Goal: Task Accomplishment & Management: Use online tool/utility

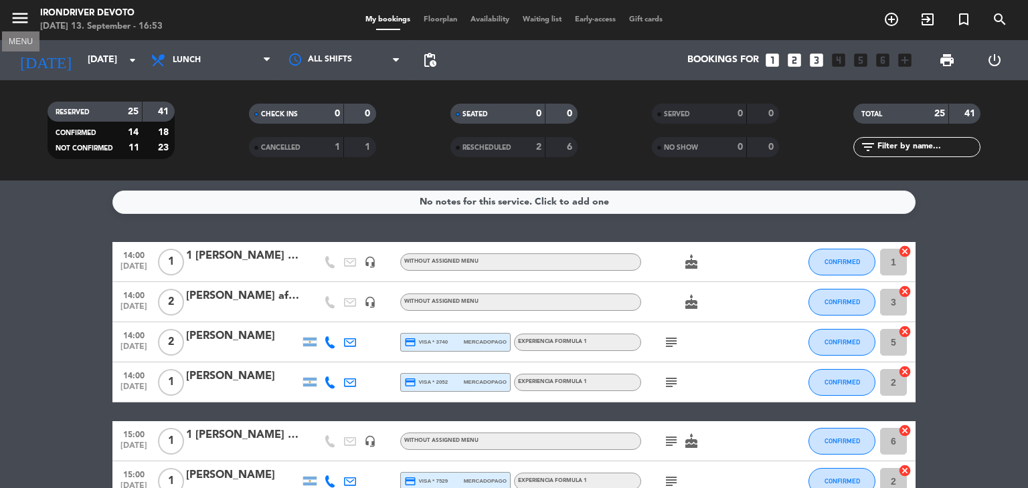
click at [24, 23] on icon "menu" at bounding box center [20, 18] width 20 height 20
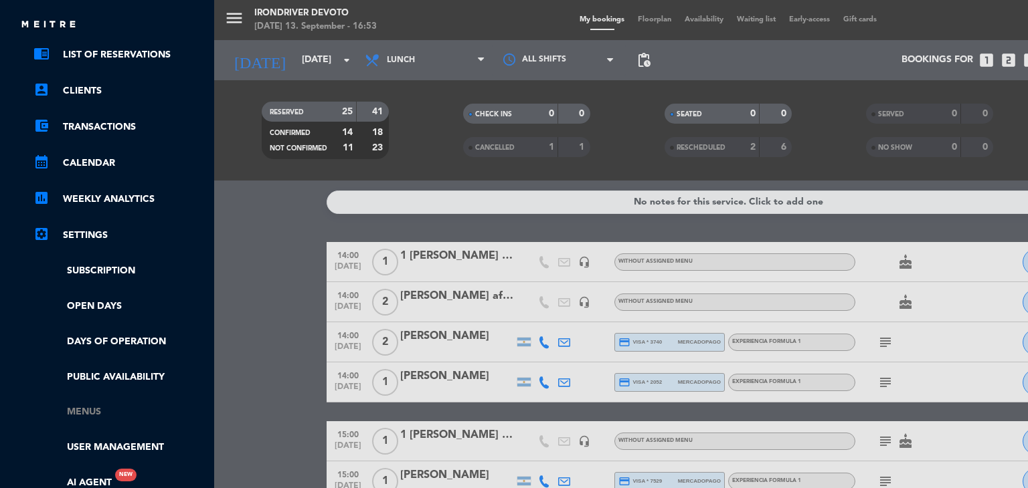
scroll to position [89, 0]
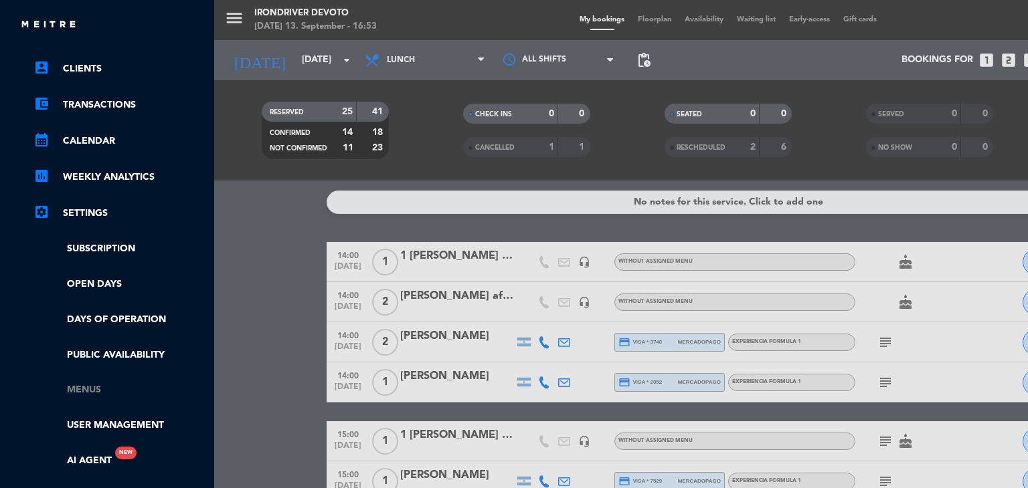
click at [96, 383] on link "Menus" at bounding box center [120, 390] width 174 height 15
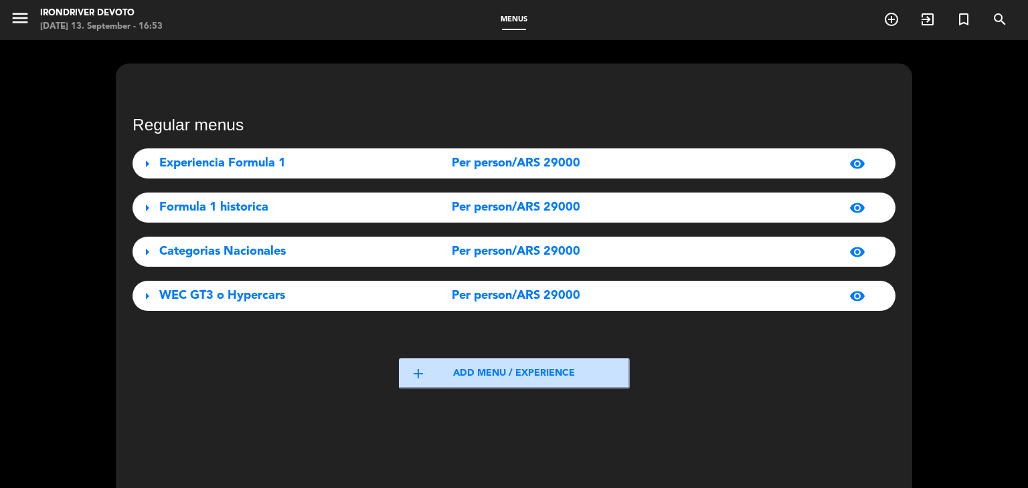
click at [631, 161] on div "Per person/ARS 29000" at bounding box center [515, 163] width 237 height 19
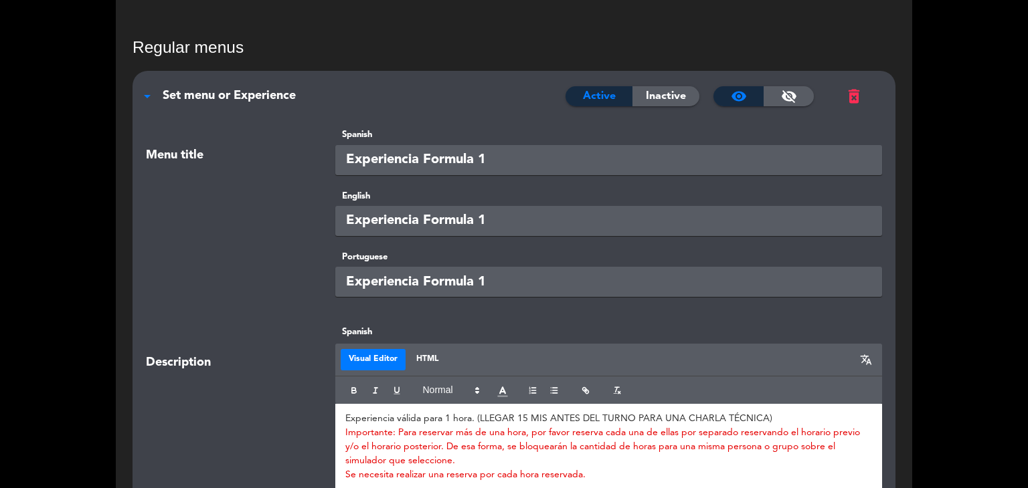
scroll to position [67, 0]
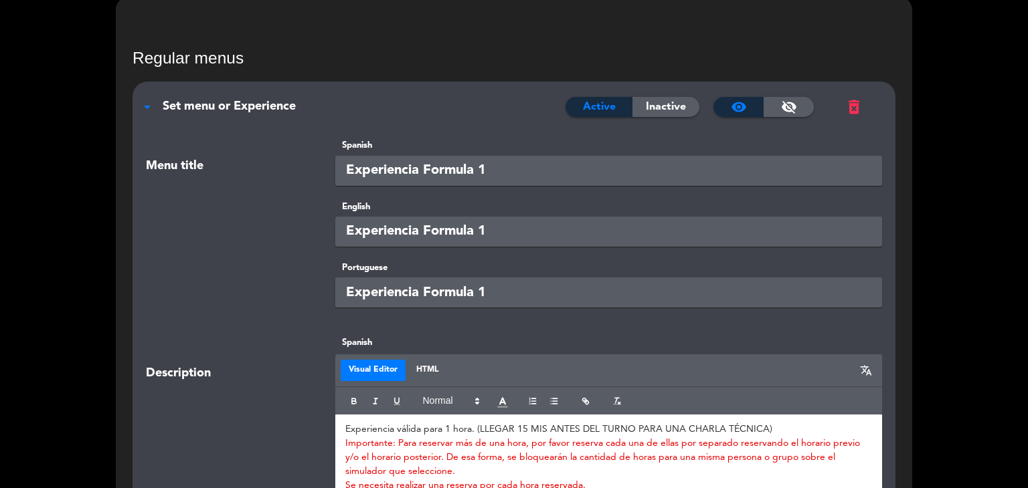
click at [535, 176] on input "Experiencia Formula 1" at bounding box center [608, 171] width 547 height 30
drag, startPoint x: 517, startPoint y: 167, endPoint x: 502, endPoint y: 183, distance: 21.3
click at [502, 183] on input "Experiencia Formula 1 (agendar" at bounding box center [608, 171] width 547 height 30
click at [553, 177] on input "Experiencia Formula 1 (agendar" at bounding box center [608, 171] width 547 height 30
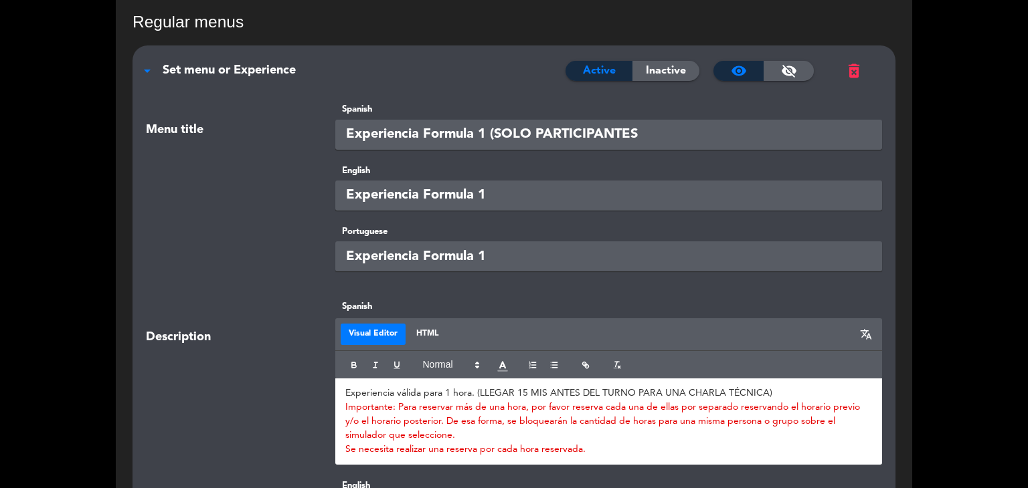
scroll to position [134, 0]
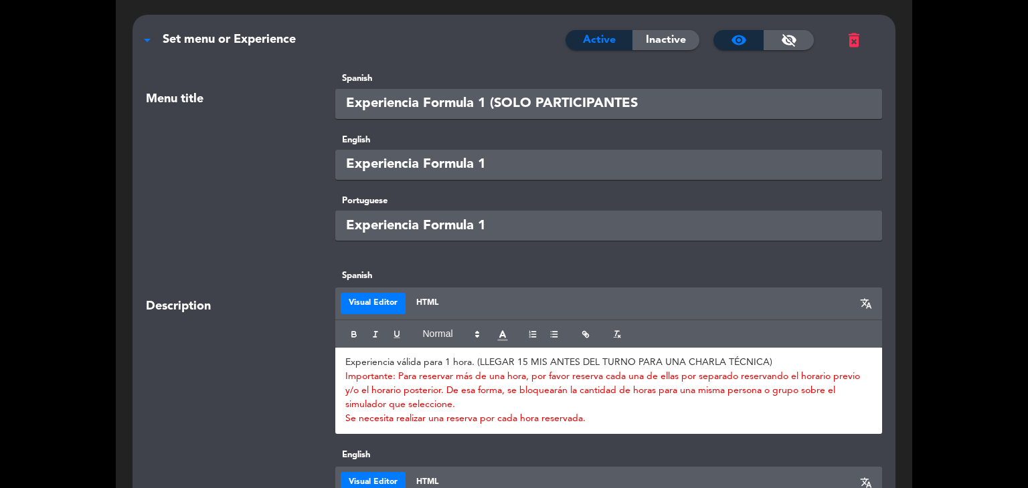
click at [498, 104] on input "Experiencia Formula 1 (SOLO PARTICIPANTES" at bounding box center [608, 104] width 547 height 30
drag, startPoint x: 490, startPoint y: 102, endPoint x: 645, endPoint y: 104, distance: 155.2
click at [645, 104] on input "Experiencia Formula 1 (SOLO PARTICIPANTES" at bounding box center [608, 104] width 547 height 30
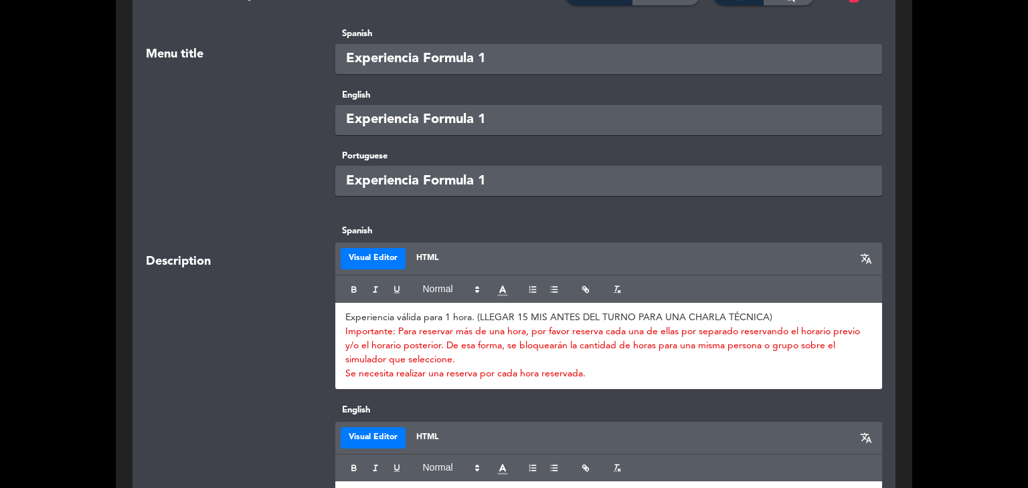
scroll to position [223, 0]
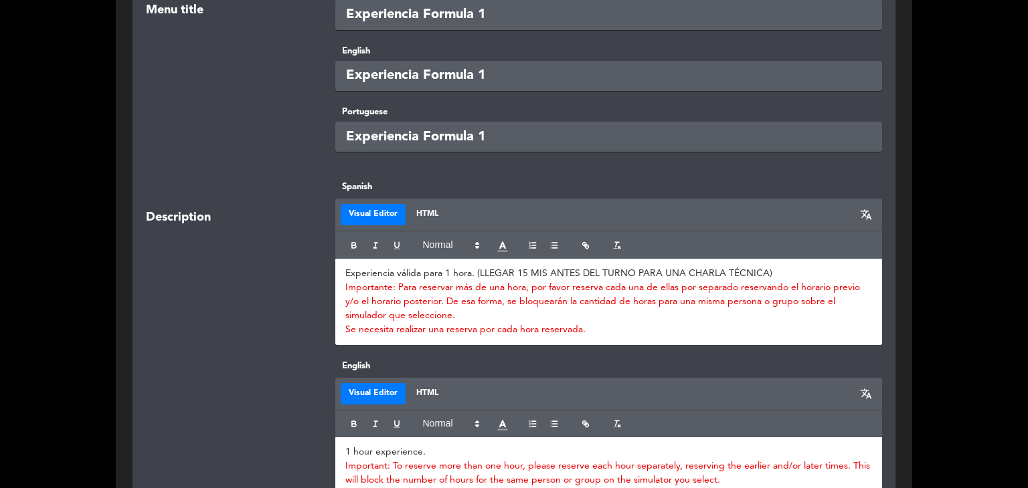
type input "Experiencia Formula 1"
click at [345, 272] on p "Experiencia válida para 1 hora. (LLEGAR 15 MIS ANTES DEL TURNO PARA UNA CHARLA …" at bounding box center [608, 274] width 527 height 14
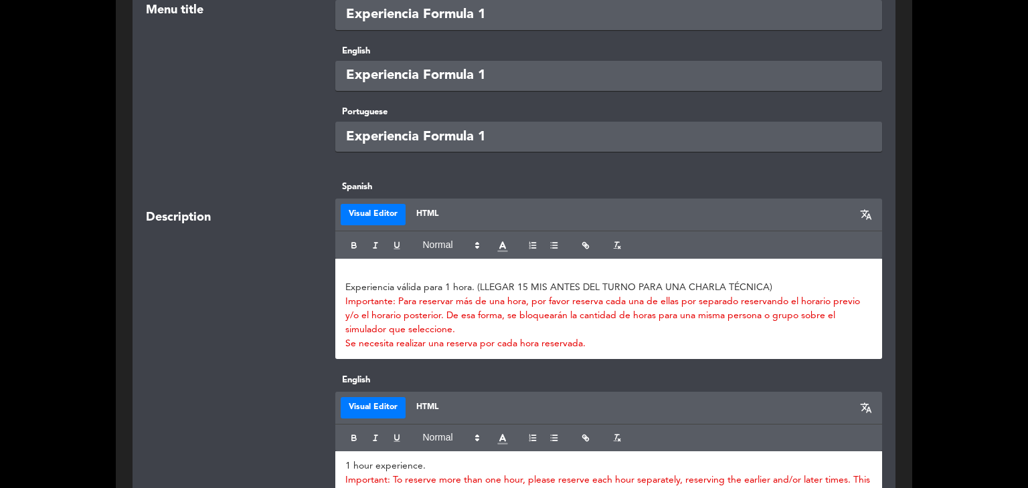
click at [367, 269] on p at bounding box center [608, 274] width 527 height 14
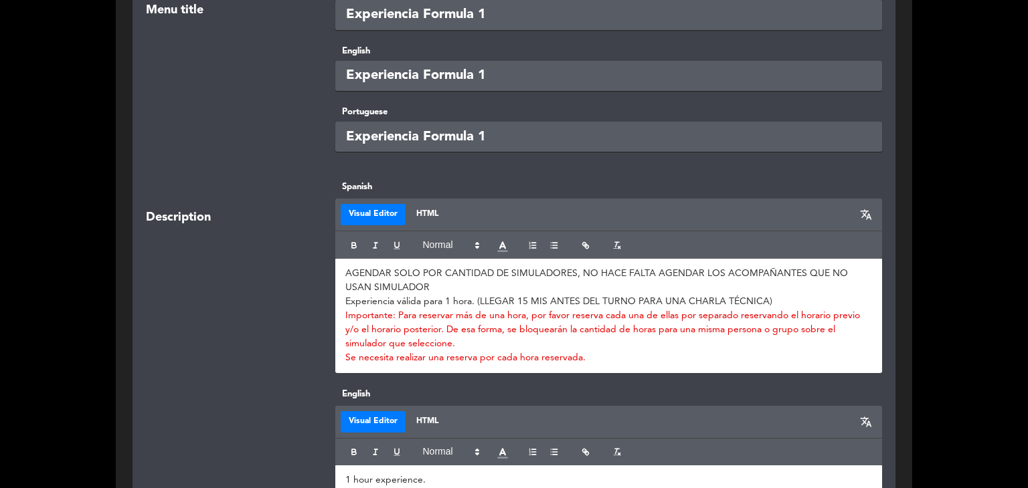
click at [417, 295] on p "Experiencia válida para 1 hora. (LLEGAR 15 MIS ANTES DEL TURNO PARA UNA CHARLA …" at bounding box center [608, 302] width 527 height 14
click at [420, 284] on p "AGENDAR SOLO POR CANTIDAD DE SIMULADORES, NO HACE FALTA AGENDAR LOS ACOMPAÑANTE…" at bounding box center [608, 281] width 527 height 28
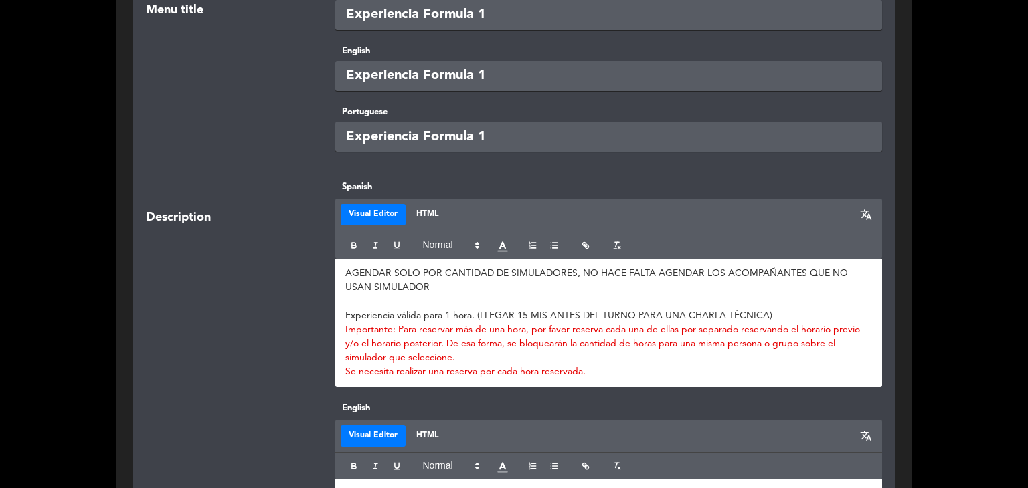
click at [470, 316] on p "Experiencia válida para 1 hora. (LLEGAR 15 MIS ANTES DEL TURNO PARA UNA CHARLA …" at bounding box center [608, 316] width 527 height 14
click at [428, 282] on p "AGENDAR SOLO POR CANTIDAD DE SIMULADORES, NO HACE FALTA AGENDAR LOS ACOMPAÑANTE…" at bounding box center [608, 281] width 527 height 28
click at [593, 288] on p "AGENDAR SOLO POR CANTIDAD DE SIMULADORES, NO HACE FALTA AGENDAR LOS ACOMPAÑANTE…" at bounding box center [608, 281] width 527 height 28
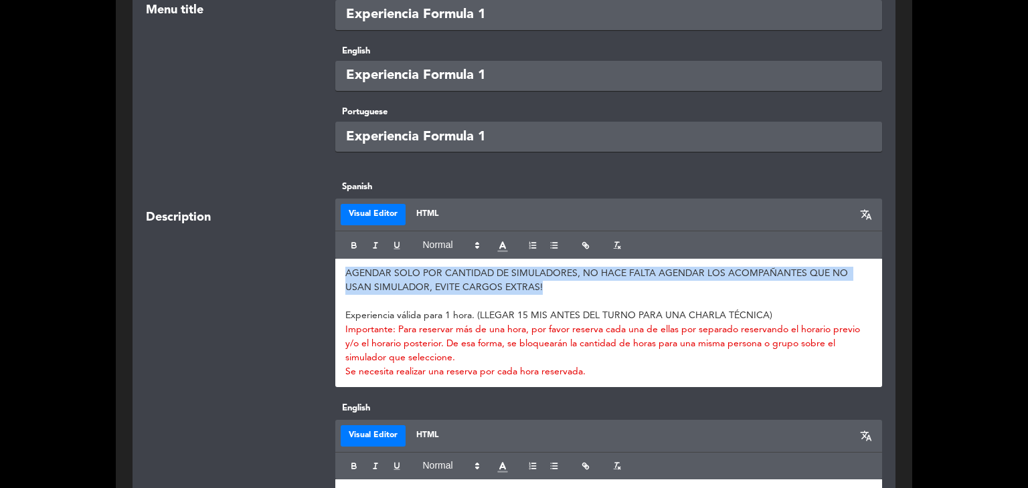
drag, startPoint x: 345, startPoint y: 272, endPoint x: 520, endPoint y: 282, distance: 175.6
click at [520, 282] on p "AGENDAR SOLO POR CANTIDAD DE SIMULADORES, NO HACE FALTA AGENDAR LOS ACOMPAÑANTE…" at bounding box center [608, 281] width 527 height 28
copy p "AGENDAR SOLO POR CANTIDAD DE SIMULADORES, NO HACE FALTA AGENDAR LOS ACOMPAÑANTE…"
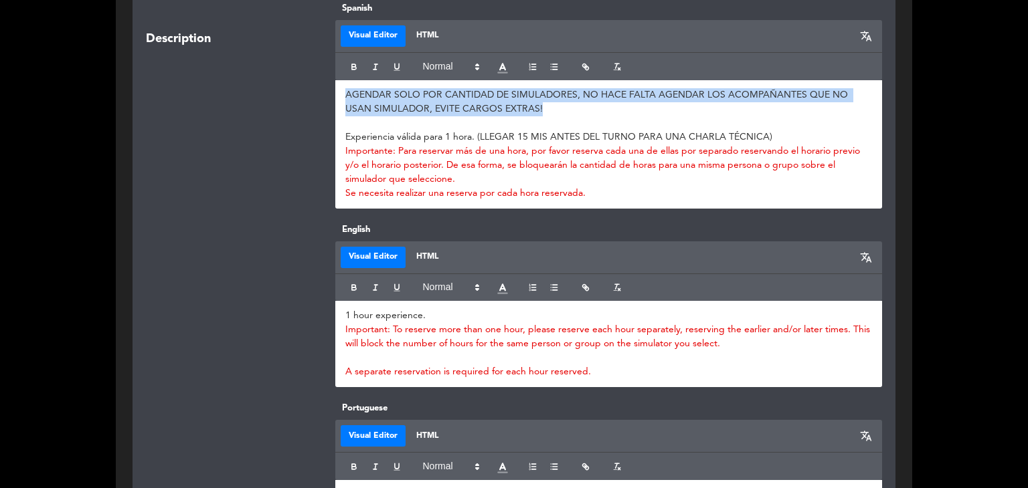
scroll to position [423, 0]
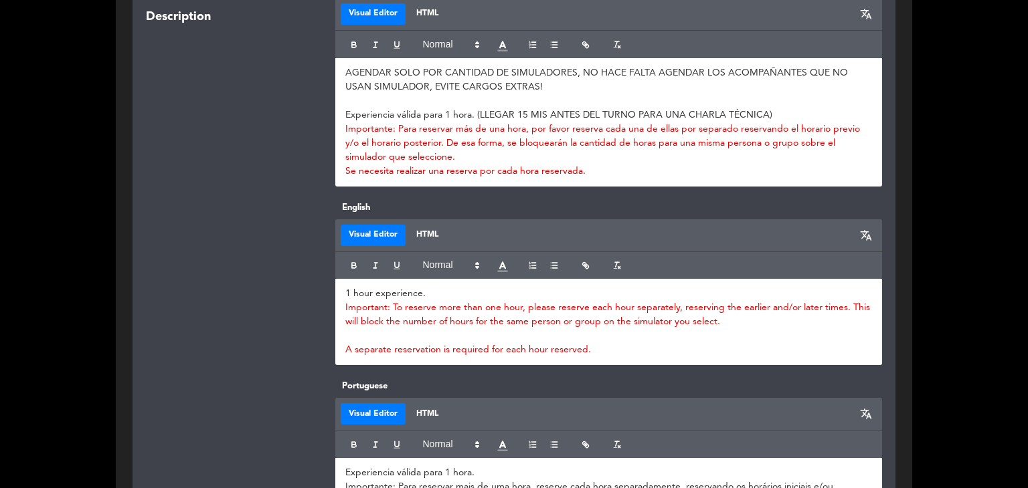
click at [345, 290] on p "1 hour experience." at bounding box center [608, 294] width 527 height 14
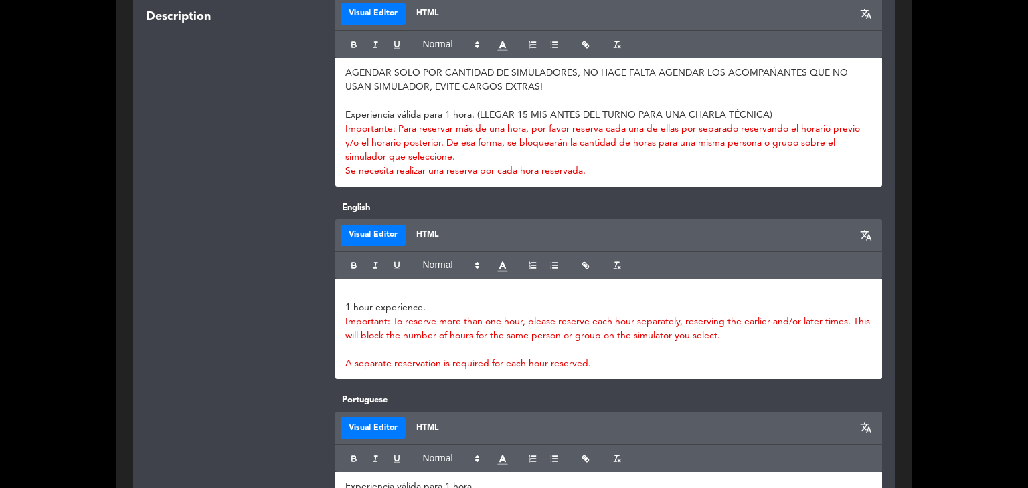
click at [361, 282] on div "1 hour experience. Important: To reserve more than one hour, please reserve eac…" at bounding box center [608, 329] width 547 height 100
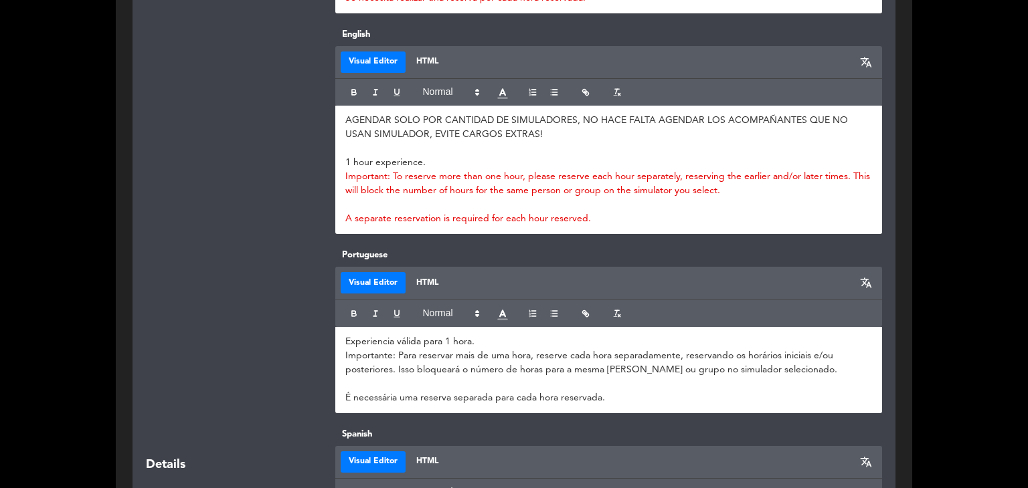
scroll to position [624, 0]
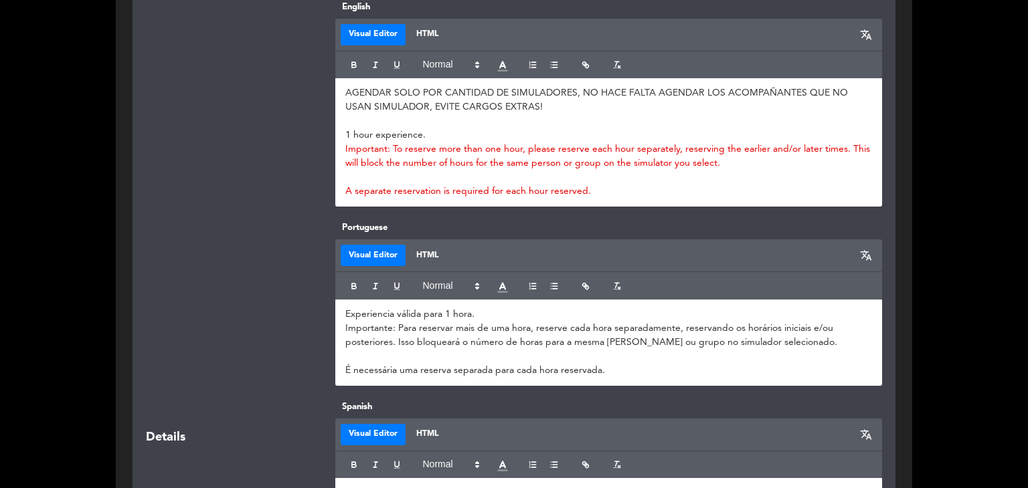
click at [343, 312] on div "Experiencia válida para 1 hora. Importante: Para reservar mais de uma hora, res…" at bounding box center [608, 343] width 547 height 86
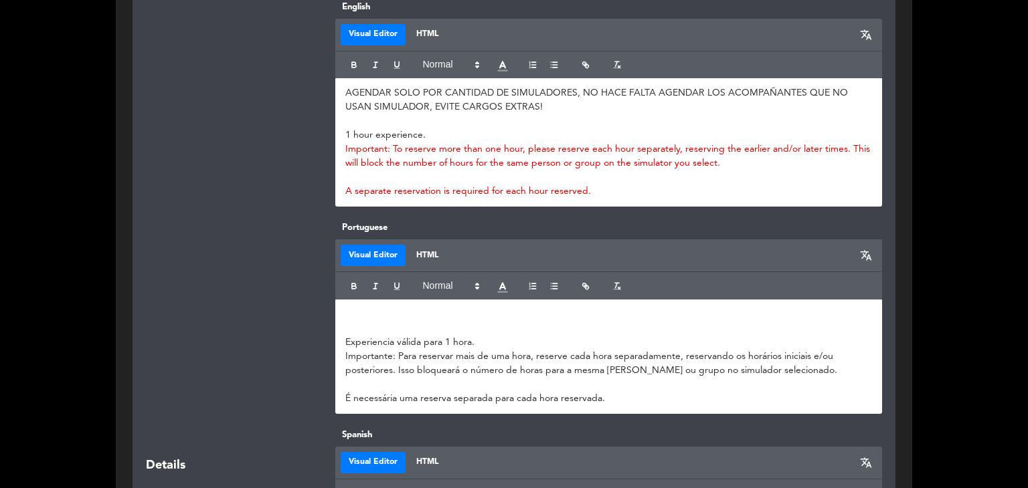
click at [345, 308] on p at bounding box center [608, 315] width 527 height 14
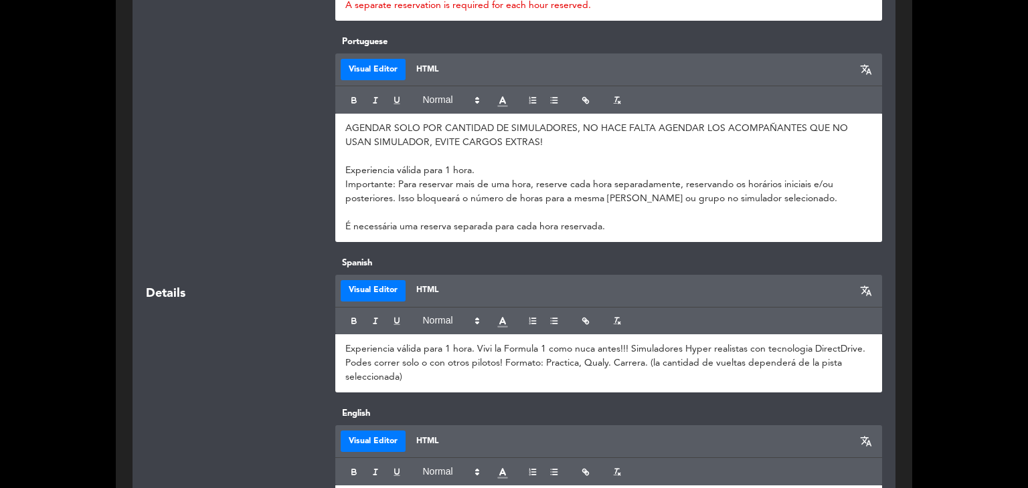
scroll to position [870, 0]
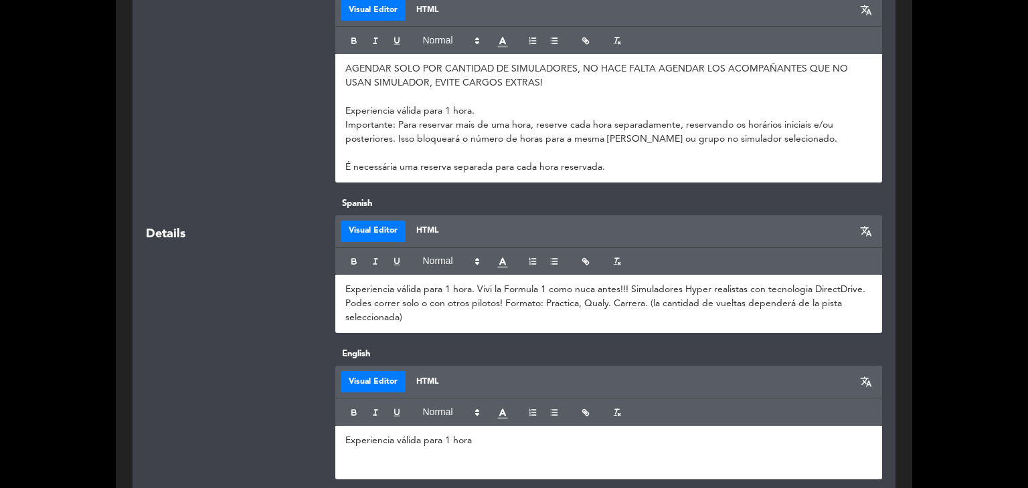
click at [347, 290] on span "Experiencia válida para 1 hora. Vivi la Formula 1 como nuca antes!!! Simuladore…" at bounding box center [606, 303] width 522 height 37
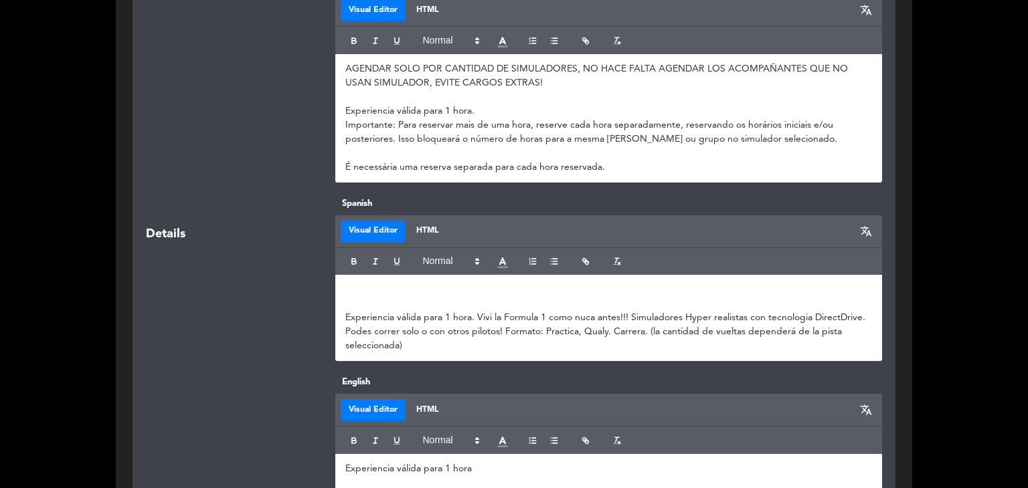
click at [351, 279] on div "﻿ Experiencia válida para 1 hora. Vivi la Formula 1 como nuca antes!!! Simulado…" at bounding box center [608, 318] width 547 height 86
paste div
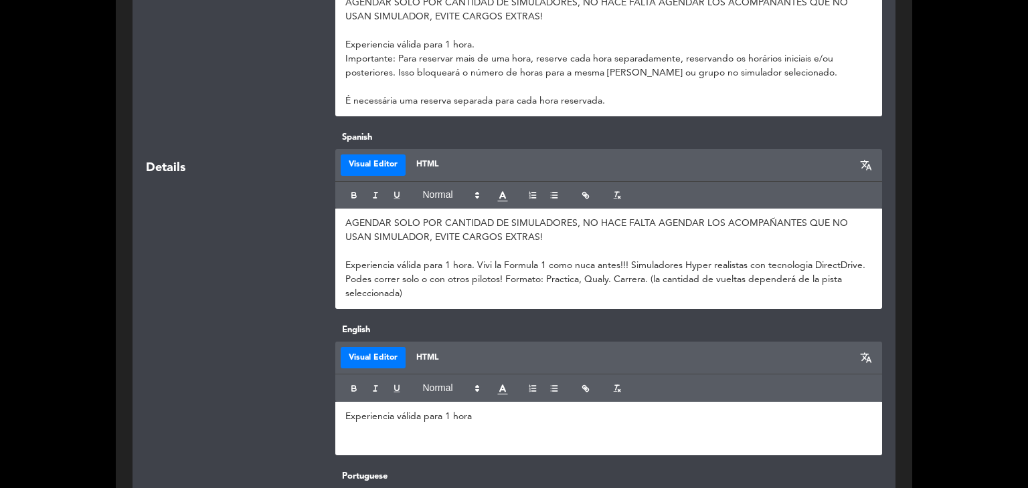
scroll to position [981, 0]
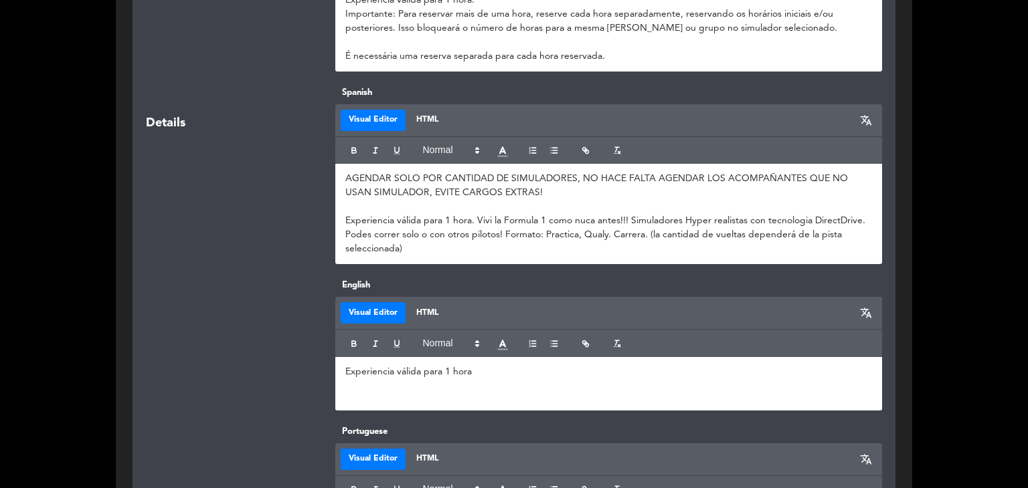
click at [347, 363] on div "Experiencia válida para 1 hora" at bounding box center [608, 384] width 547 height 54
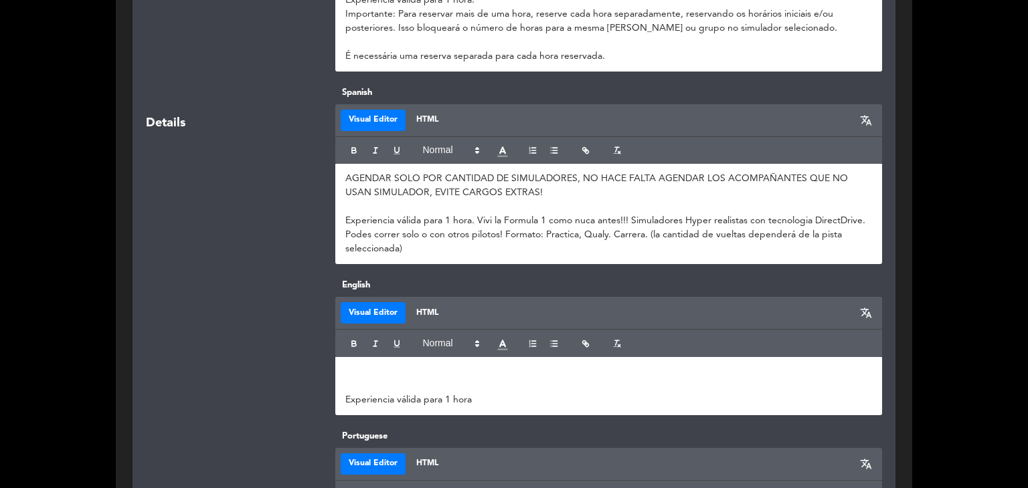
click at [351, 361] on div "﻿ Experiencia válida para 1 hora" at bounding box center [608, 386] width 547 height 58
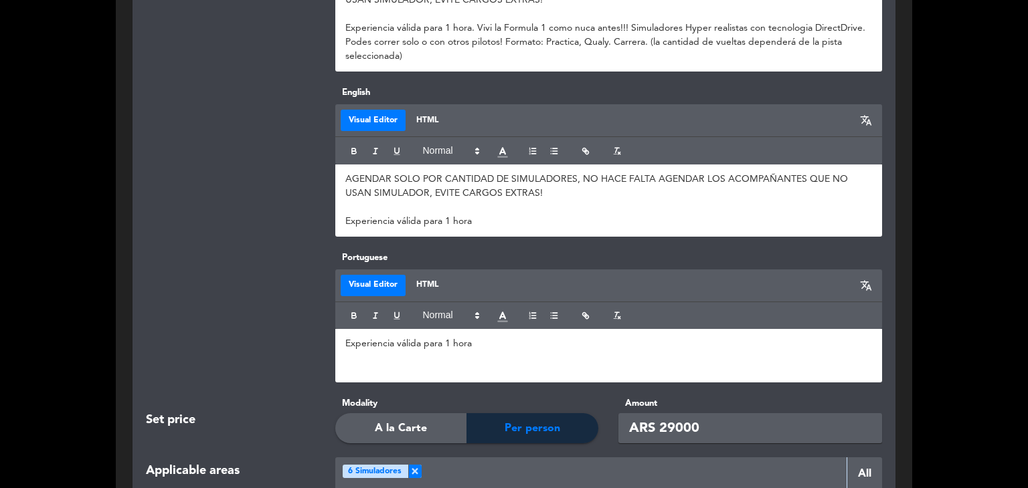
scroll to position [1226, 0]
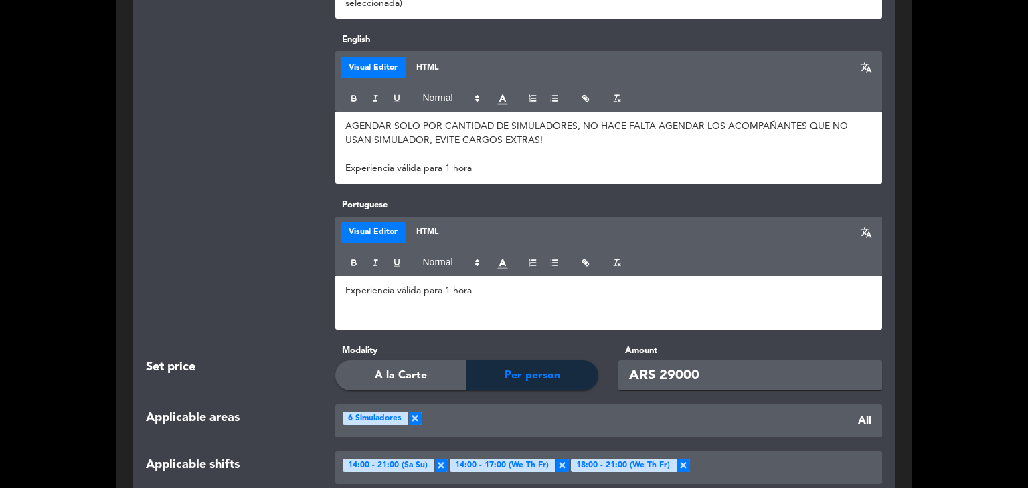
click at [345, 292] on span "Experiencia válida para 1 hora" at bounding box center [408, 290] width 126 height 9
click at [352, 285] on p at bounding box center [608, 291] width 527 height 14
click at [349, 278] on div "Experiencia válida para 1 hora" at bounding box center [608, 303] width 547 height 54
click at [348, 284] on p at bounding box center [608, 291] width 527 height 14
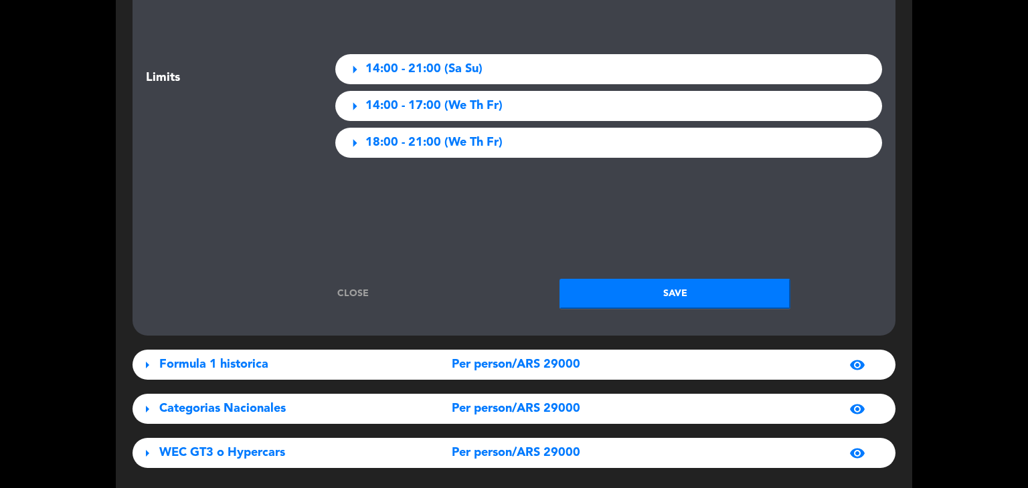
scroll to position [2118, 0]
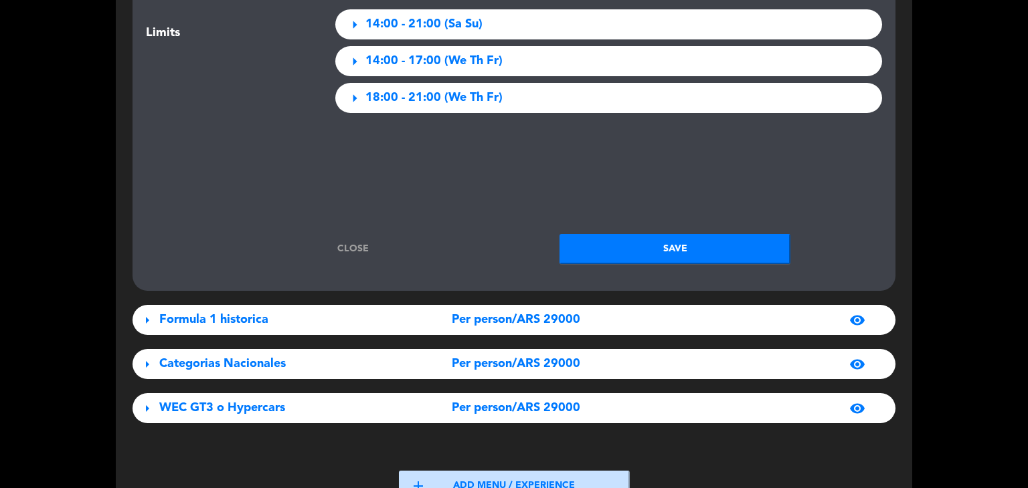
click at [653, 250] on button "Save" at bounding box center [674, 249] width 231 height 30
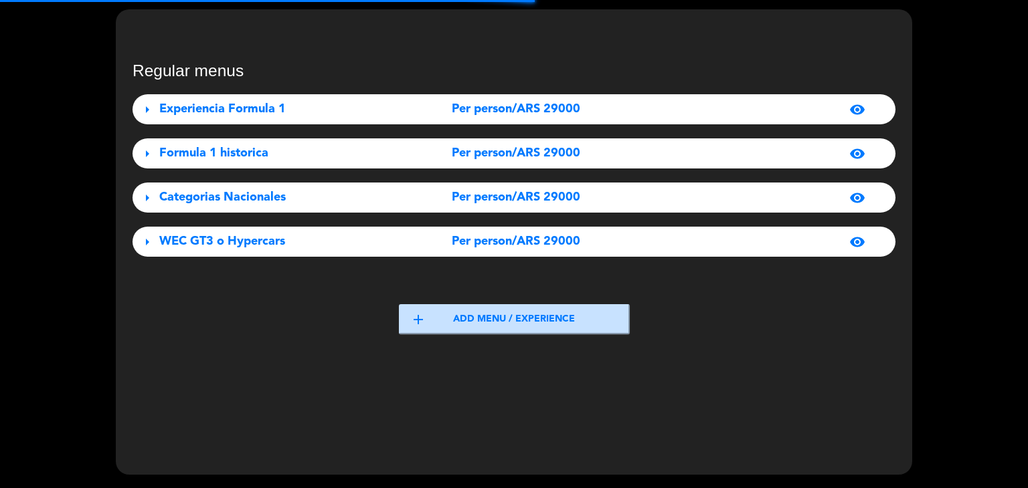
scroll to position [54, 0]
click at [749, 155] on div "visibility" at bounding box center [752, 154] width 237 height 16
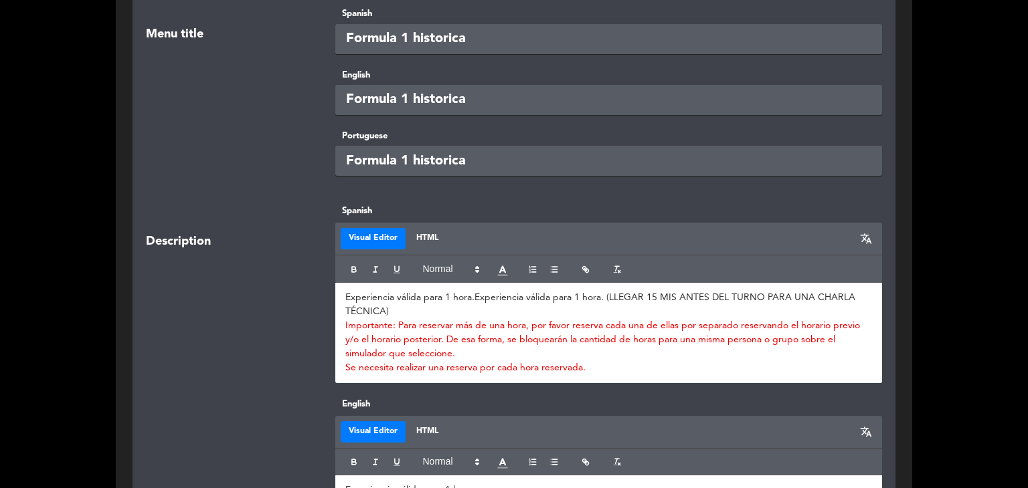
scroll to position [260, 0]
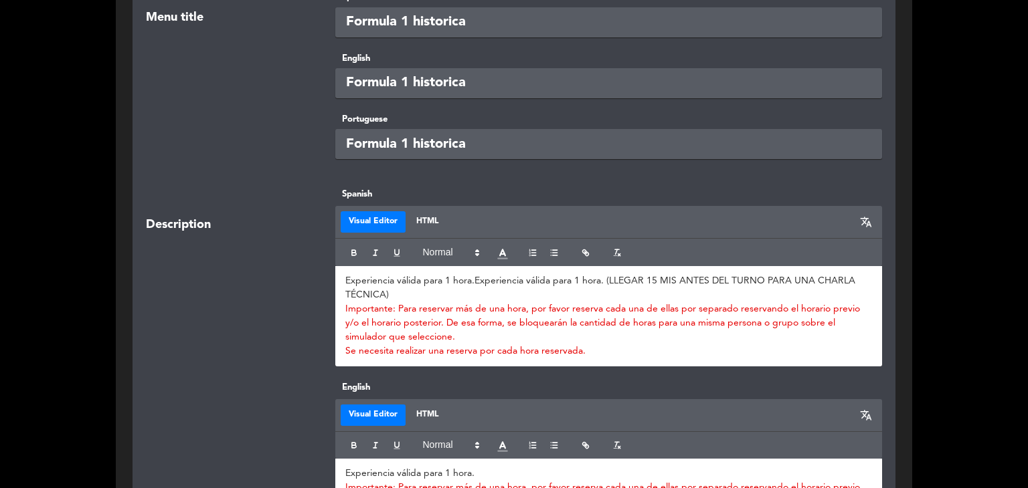
click at [346, 279] on p "Experiencia válida para 1 hora. Experiencia válida para 1 hora. (LLEGAR 15 MIS …" at bounding box center [608, 288] width 527 height 28
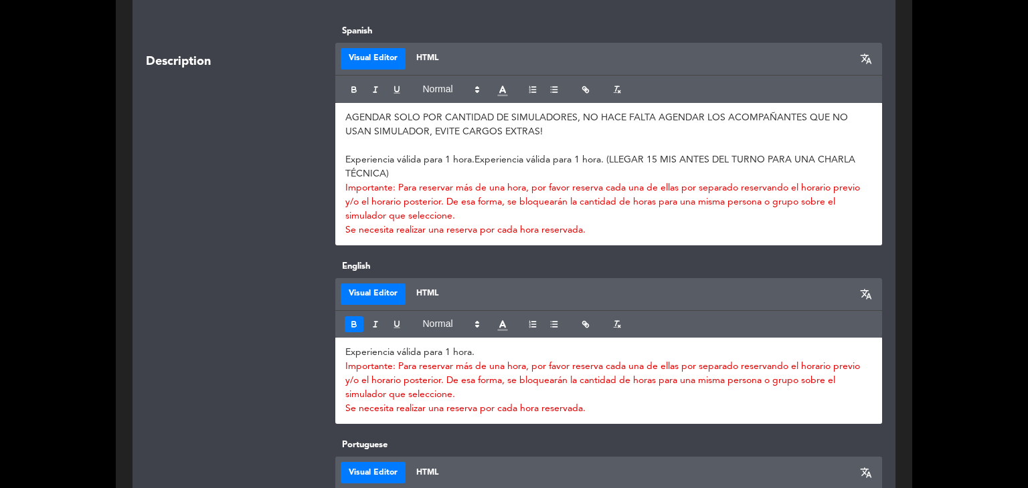
scroll to position [460, 0]
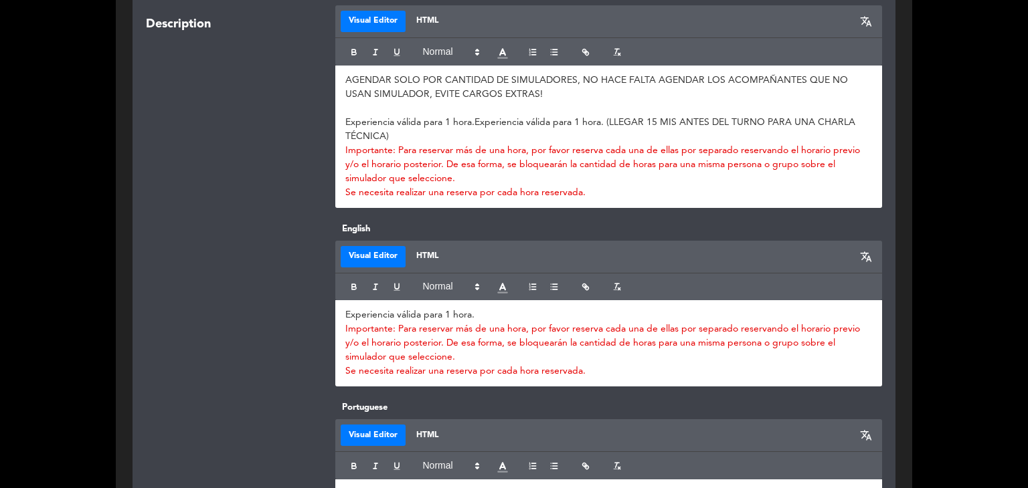
click at [345, 312] on p "Experiencia válida para 1 hora." at bounding box center [608, 315] width 527 height 14
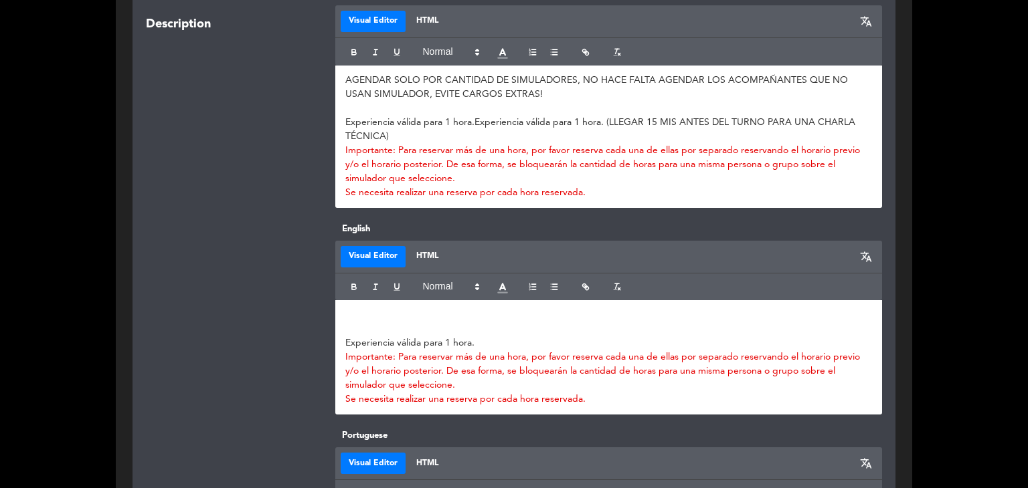
click at [352, 308] on p at bounding box center [608, 315] width 527 height 14
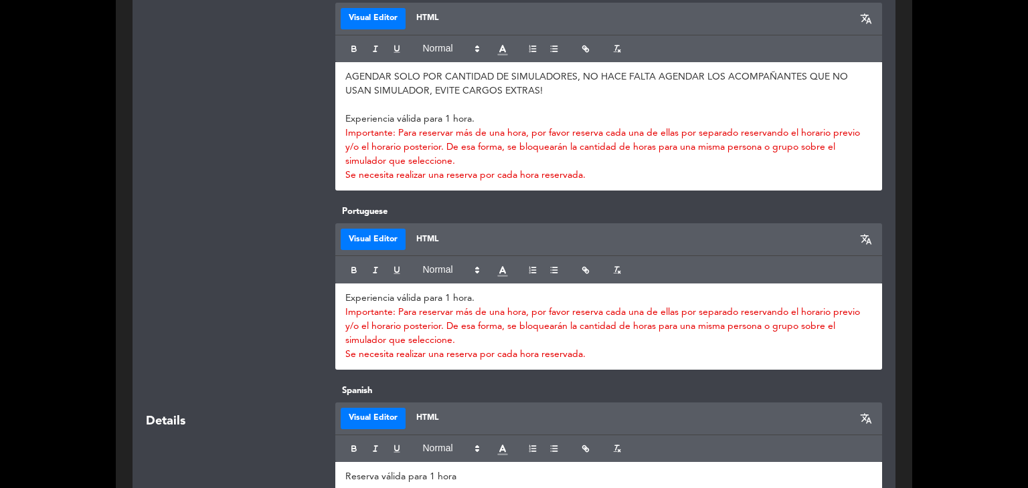
scroll to position [728, 0]
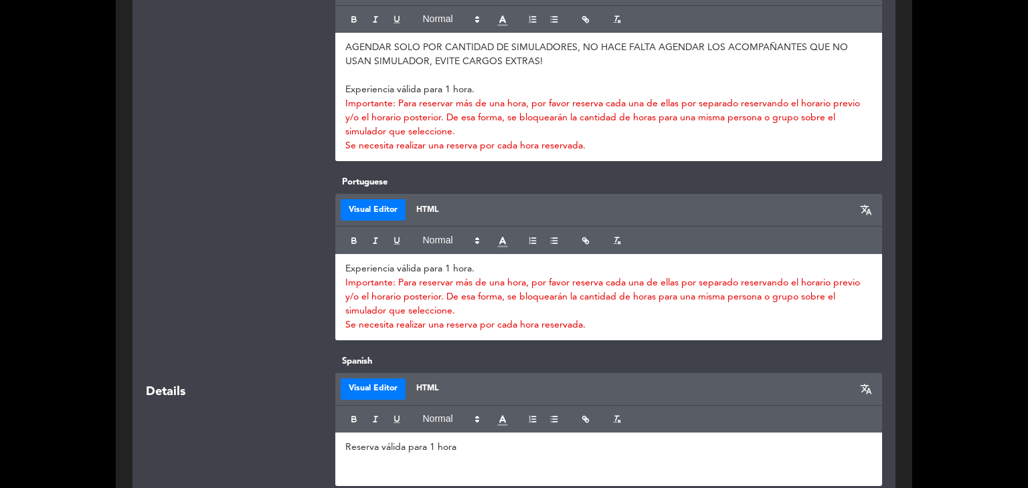
click at [343, 264] on div "Experiencia válida para 1 hora. Importante: Para reservar más de una hora, por …" at bounding box center [608, 297] width 547 height 86
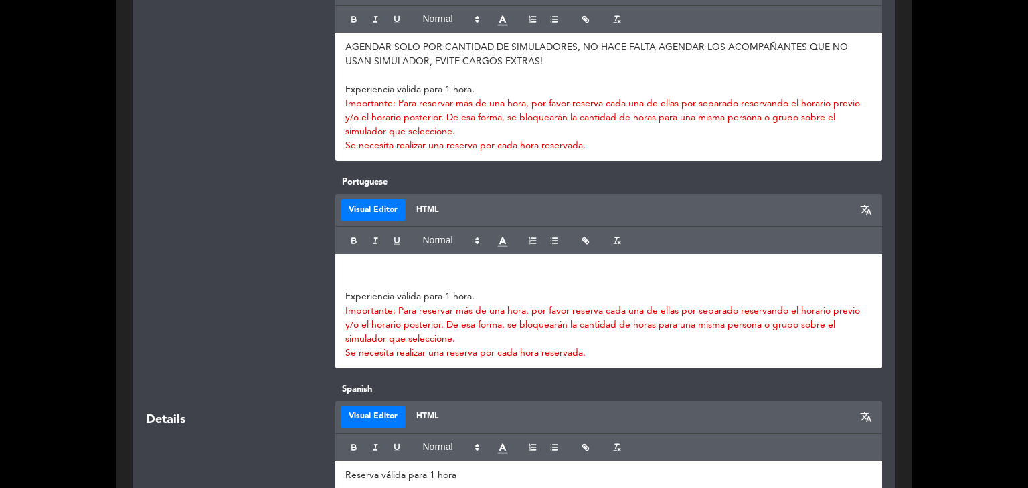
click at [347, 260] on div "Experiencia válida para 1 hora. Importante: Para reservar más de una hora, por …" at bounding box center [608, 311] width 547 height 114
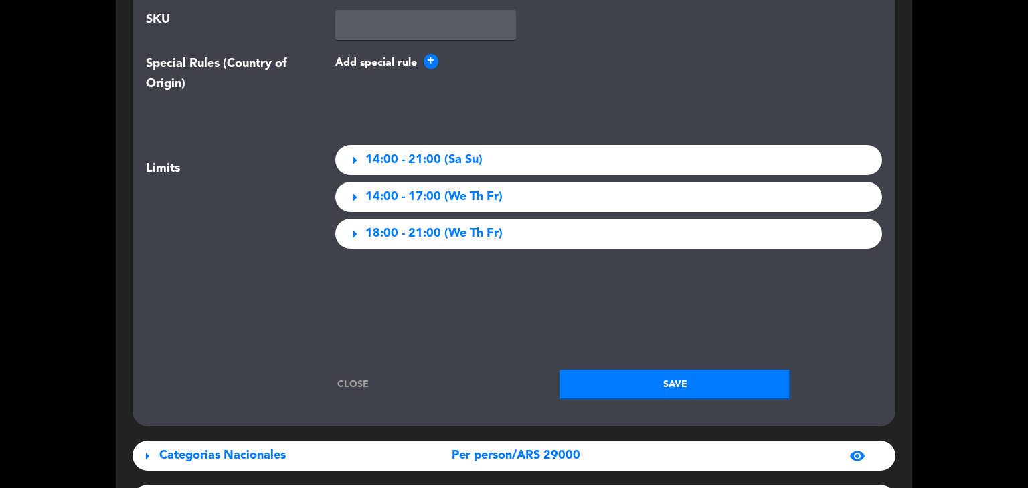
scroll to position [2020, 0]
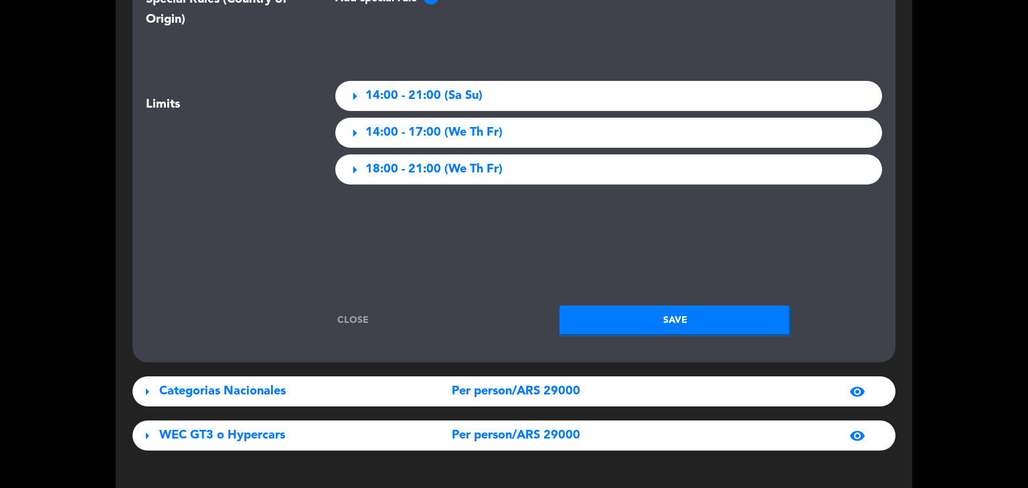
click at [637, 322] on button "Save" at bounding box center [674, 321] width 231 height 30
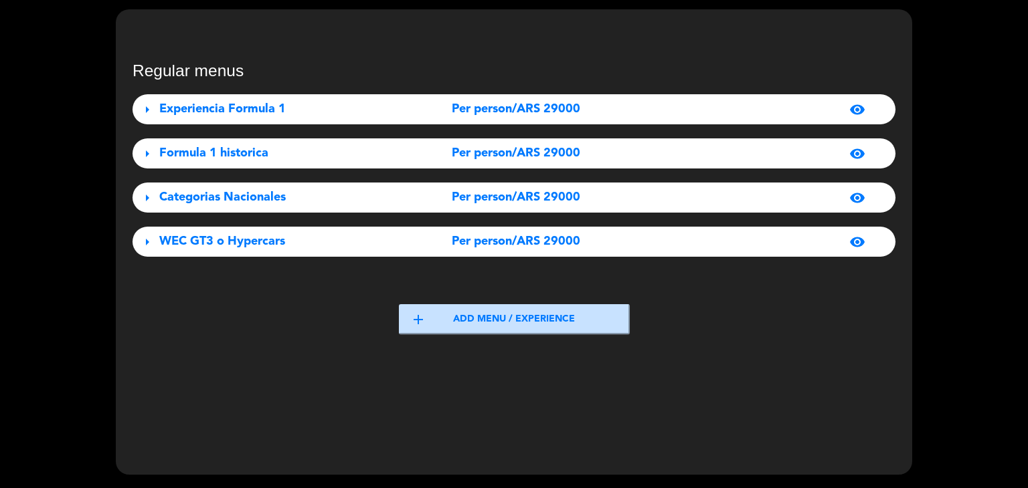
click at [672, 197] on div "visibility" at bounding box center [752, 198] width 237 height 16
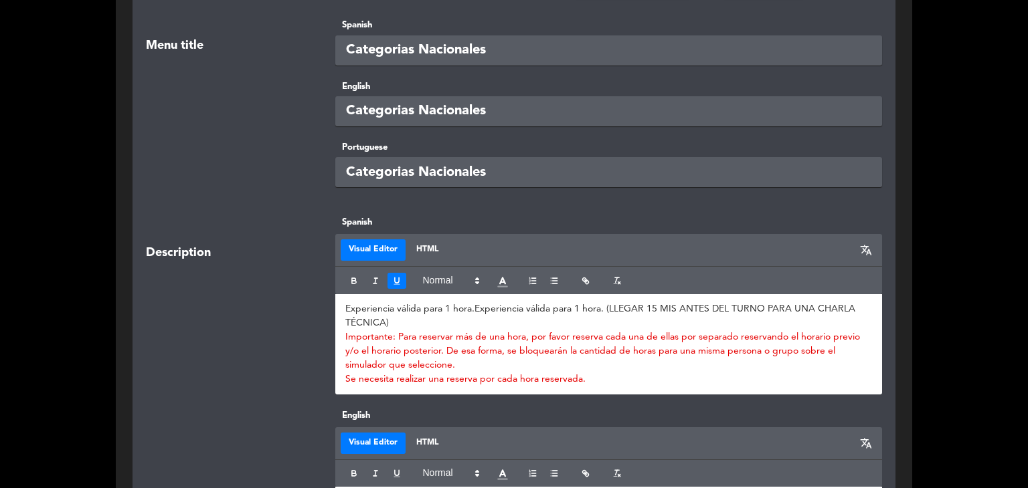
scroll to position [312, 0]
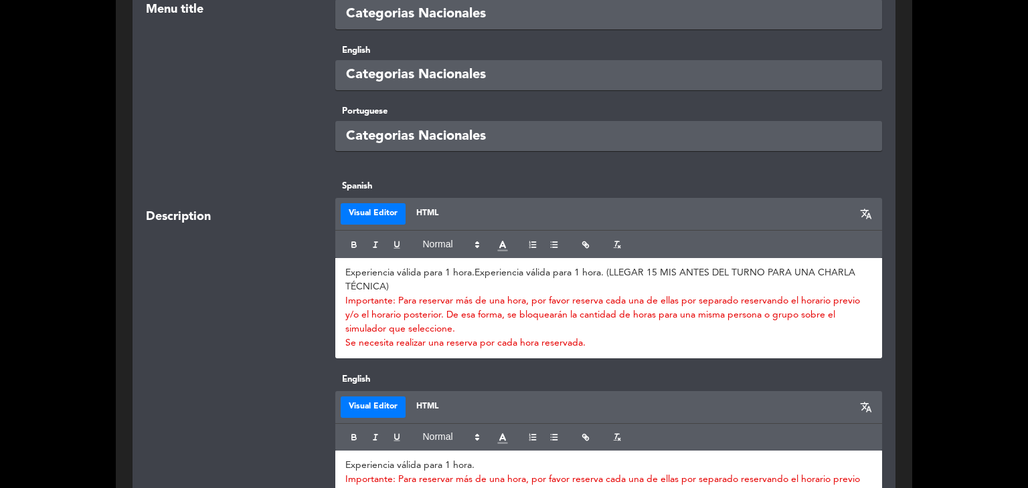
click at [345, 270] on p "Experiencia válida para 1 hora. Experiencia válida para 1 hora. (LLEGAR 15 MIS …" at bounding box center [608, 280] width 527 height 28
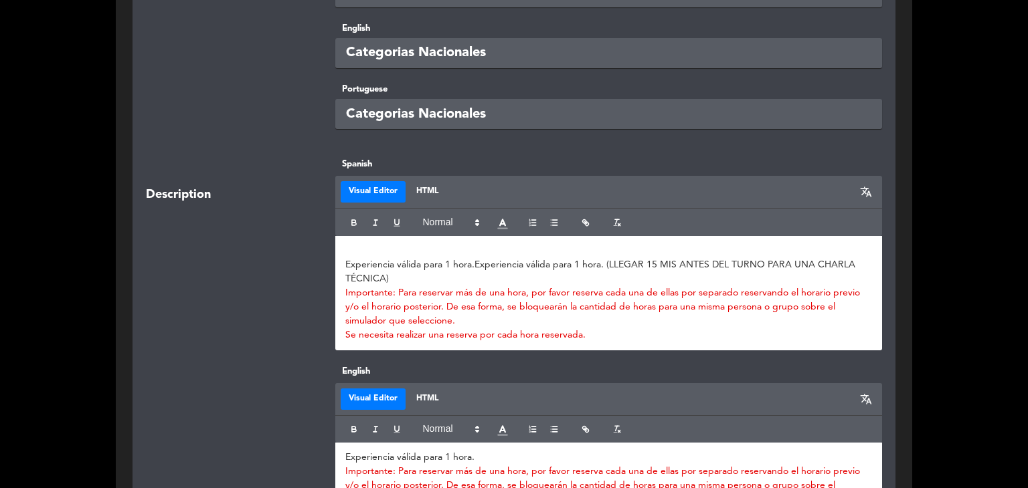
click at [361, 268] on p "Experiencia válida para 1 hora. Experiencia válida para 1 hora. (LLEGAR 15 MIS …" at bounding box center [608, 272] width 527 height 28
click at [364, 242] on div "Experiencia válida para 1 hora. Experiencia válida para 1 hora. (LLEGAR 15 MIS …" at bounding box center [608, 292] width 547 height 114
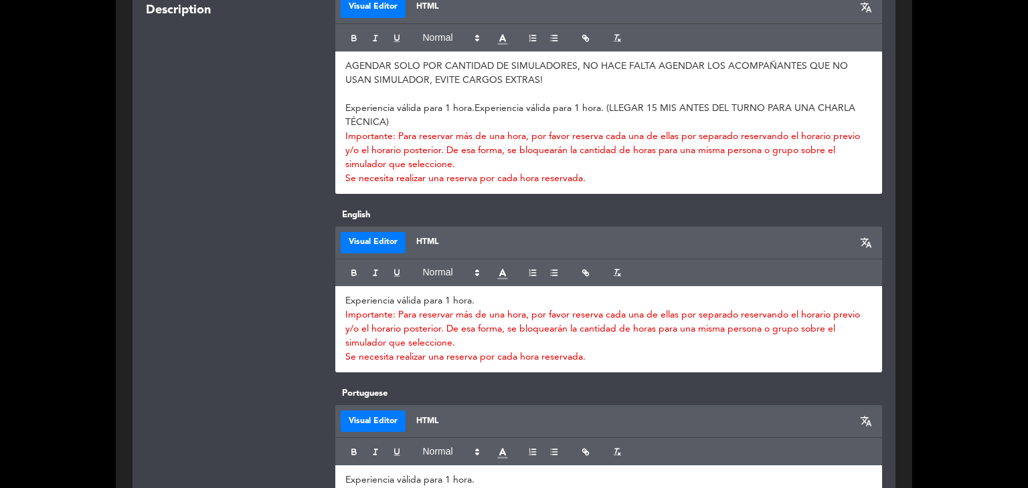
scroll to position [557, 0]
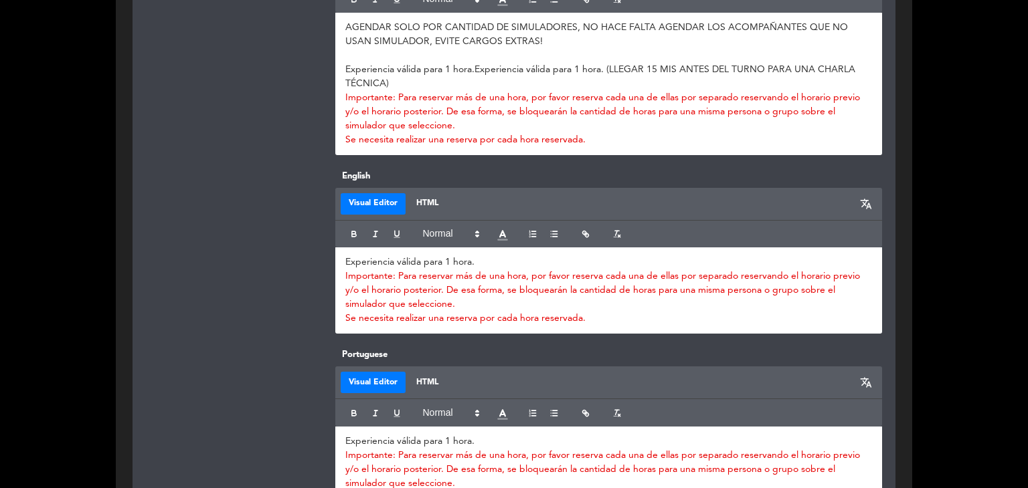
click at [345, 260] on p "Experiencia válida para 1 hora." at bounding box center [608, 263] width 527 height 14
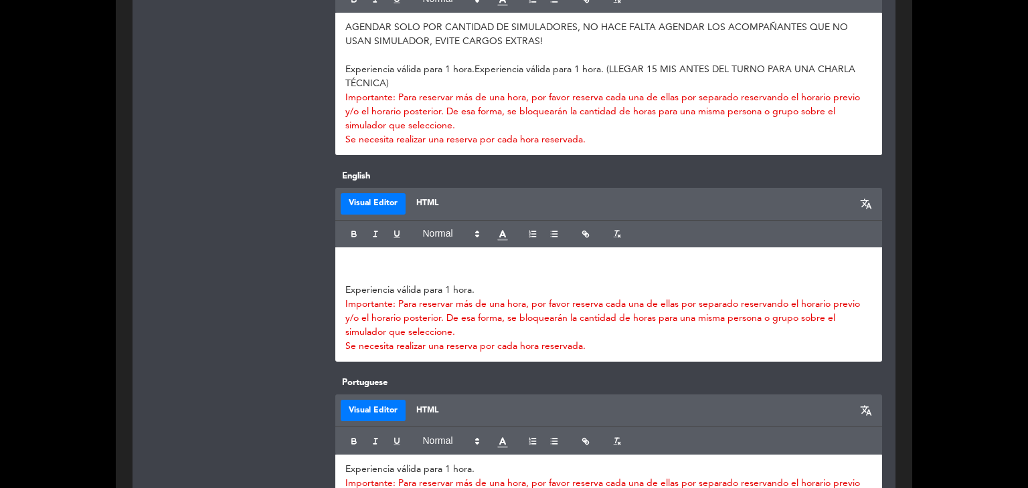
click at [357, 258] on p at bounding box center [608, 263] width 527 height 14
paste div
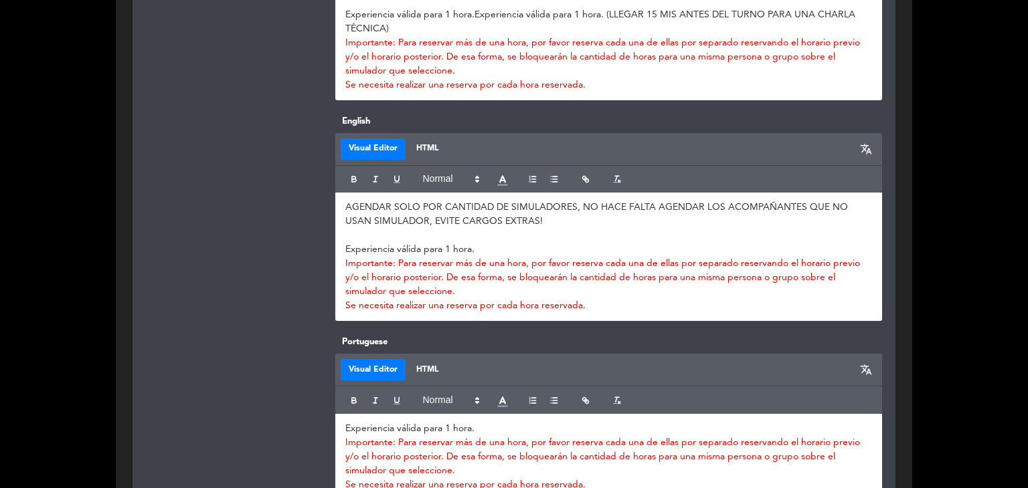
scroll to position [691, 0]
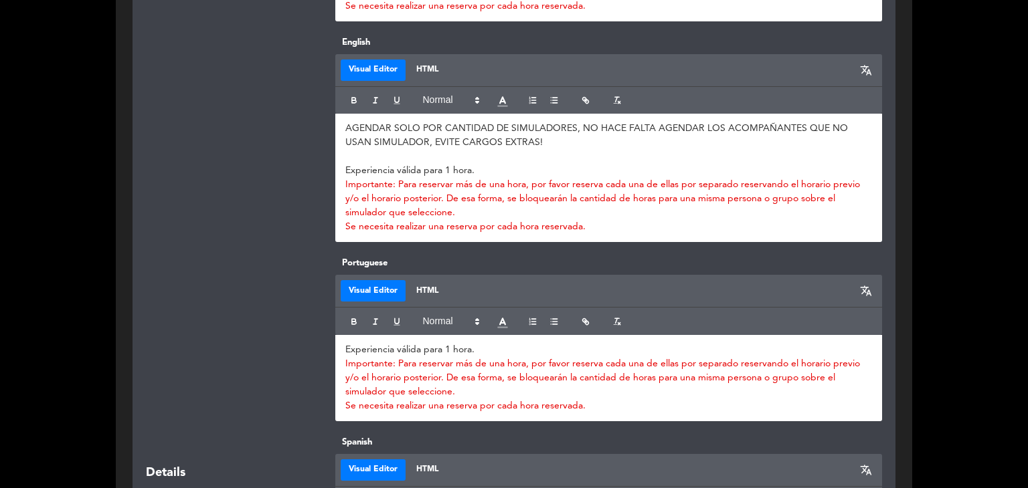
click at [341, 345] on div "Experiencia válida para 1 hora. Importante: Para reservar más de una hora, por …" at bounding box center [608, 378] width 547 height 86
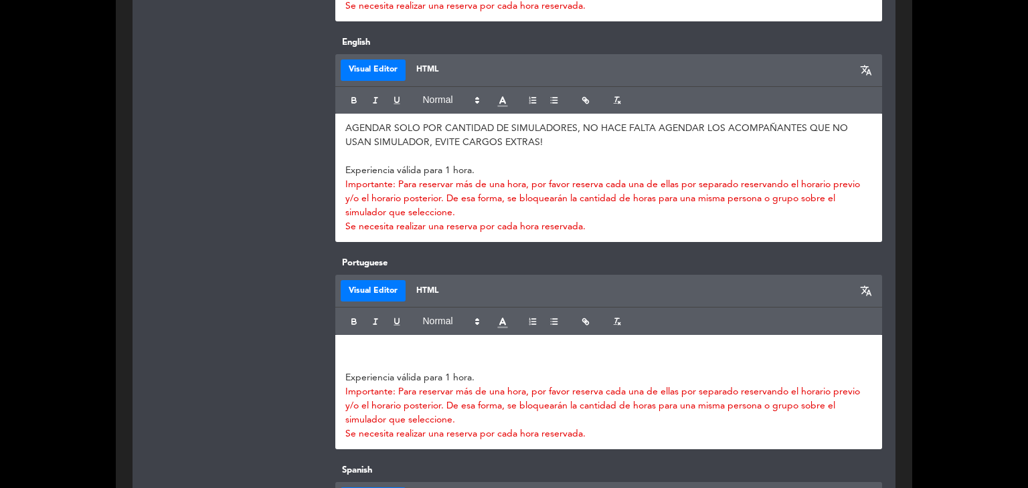
click at [355, 343] on p at bounding box center [608, 350] width 527 height 14
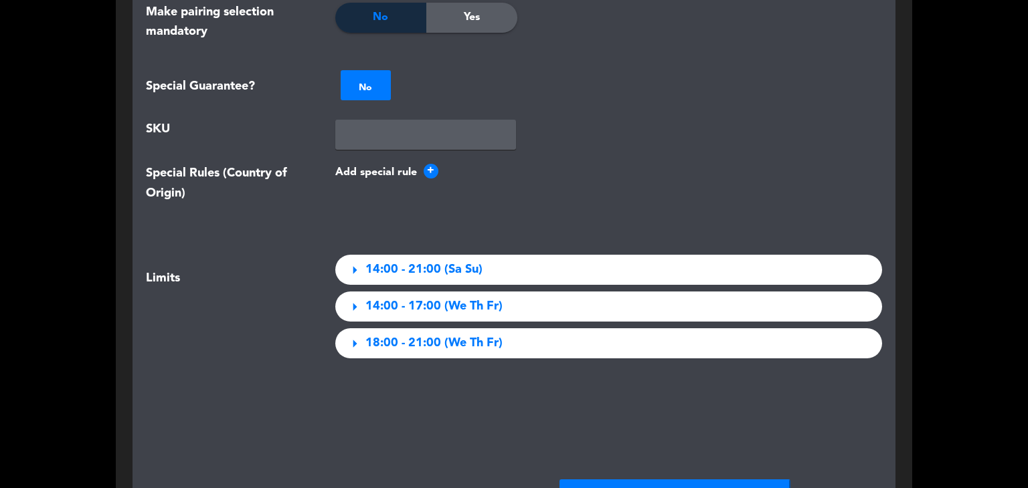
scroll to position [2007, 0]
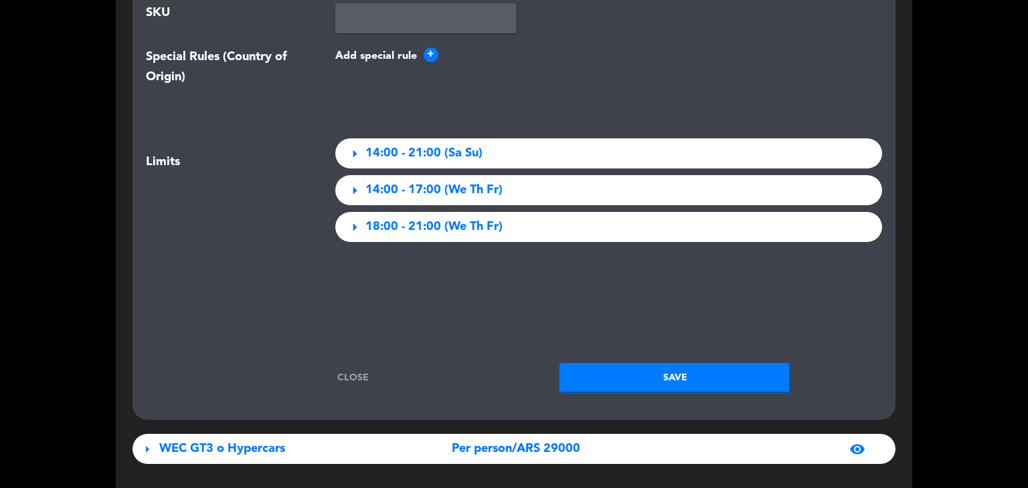
click at [650, 373] on button "Save" at bounding box center [674, 378] width 231 height 30
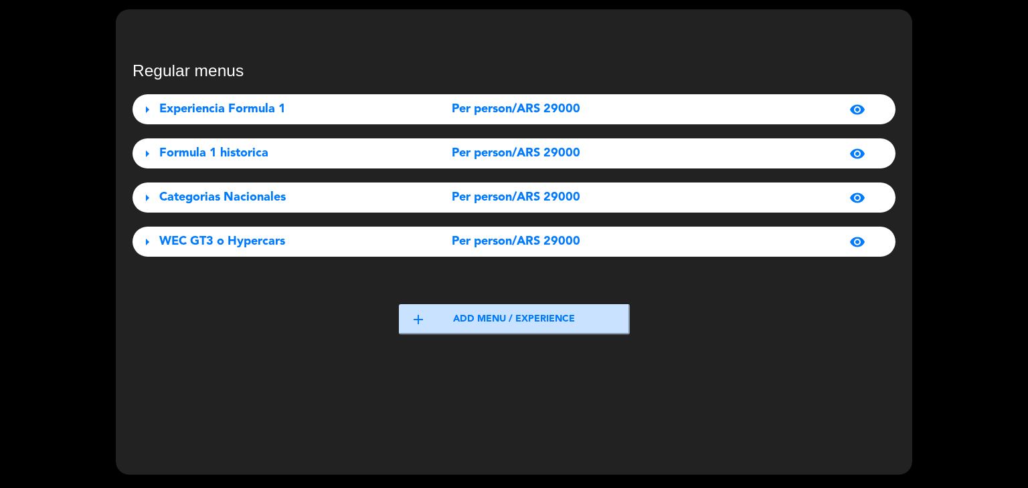
click at [724, 244] on div "visibility" at bounding box center [752, 242] width 237 height 16
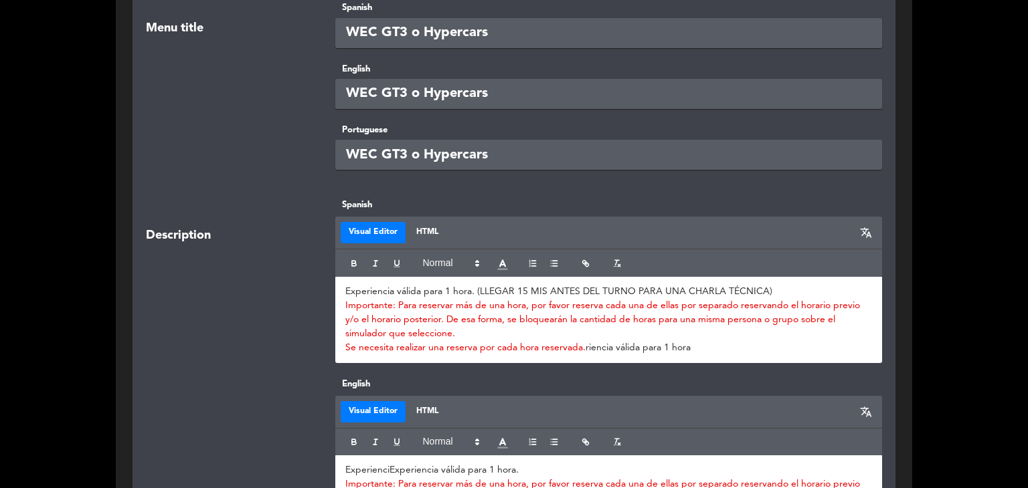
scroll to position [379, 0]
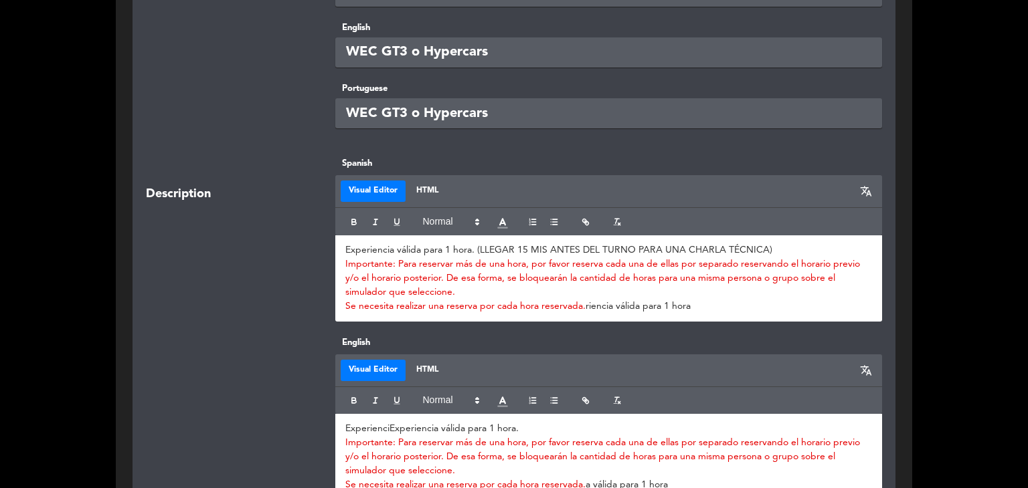
click at [345, 249] on span "Experiencia válida para 1 hora. (LLEGAR 15 MIS ANTES DEL TURNO PARA UNA CHARLA …" at bounding box center [558, 250] width 427 height 9
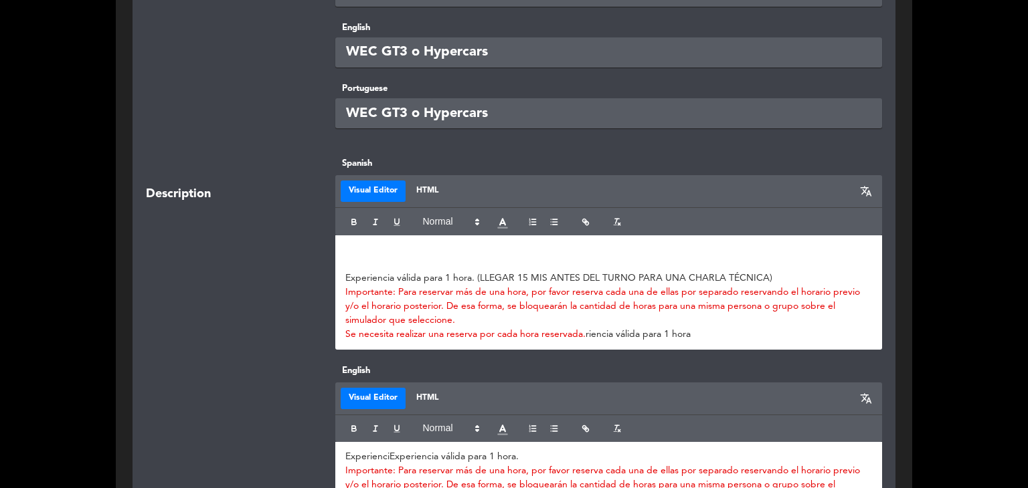
click at [371, 242] on div "﻿ Experiencia válida para 1 hora. (LLEGAR 15 MIS ANTES DEL TURNO PARA UNA CHARL…" at bounding box center [608, 292] width 547 height 114
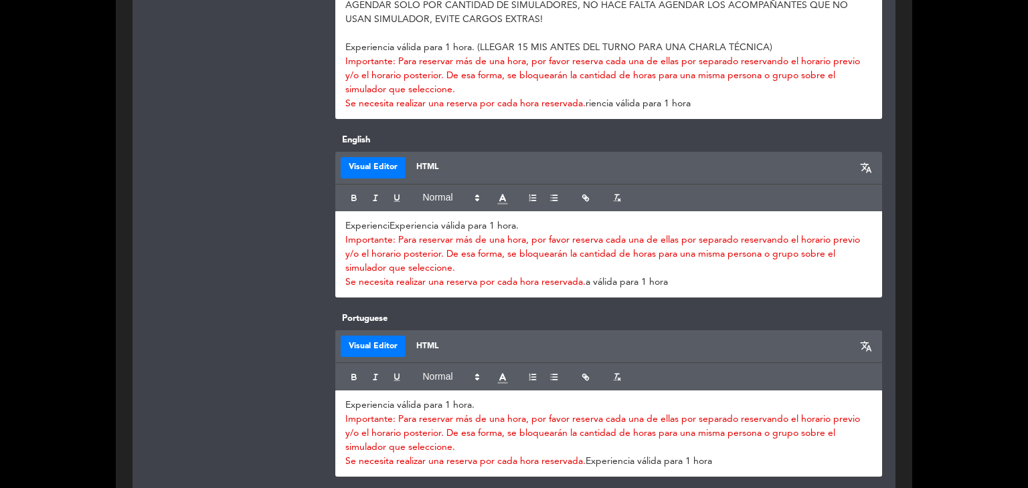
scroll to position [624, 0]
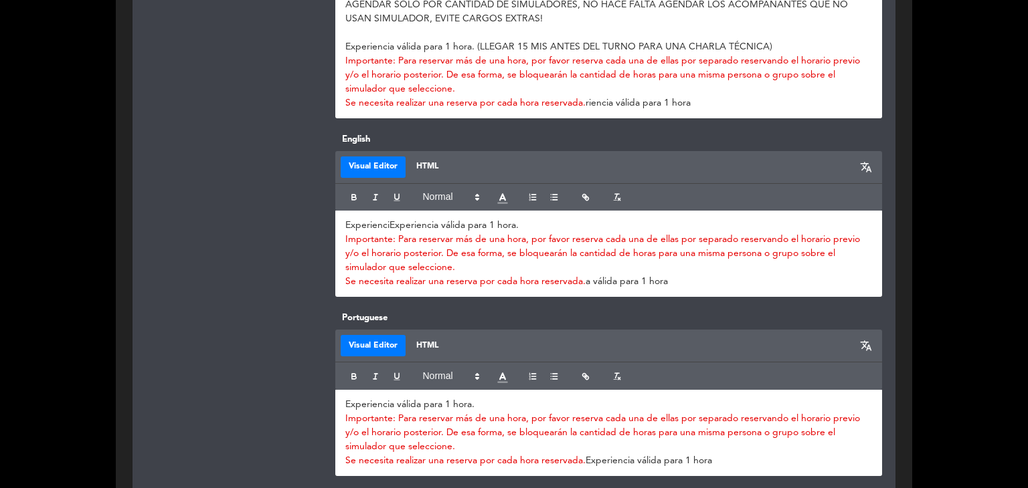
click at [345, 224] on span "Experienci" at bounding box center [367, 225] width 44 height 9
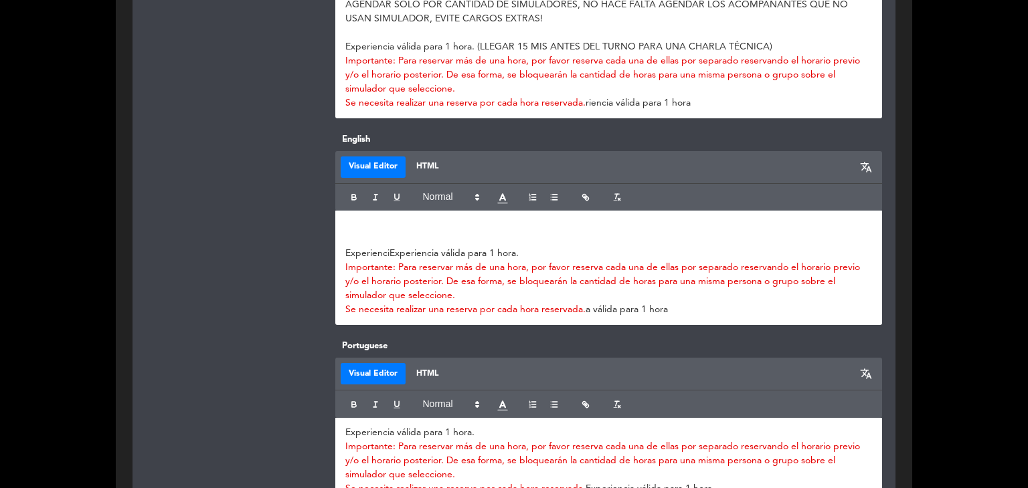
click at [389, 250] on p "﻿ Experienci Experiencia válida para 1 hora." at bounding box center [608, 254] width 527 height 14
click at [384, 219] on p at bounding box center [608, 226] width 527 height 14
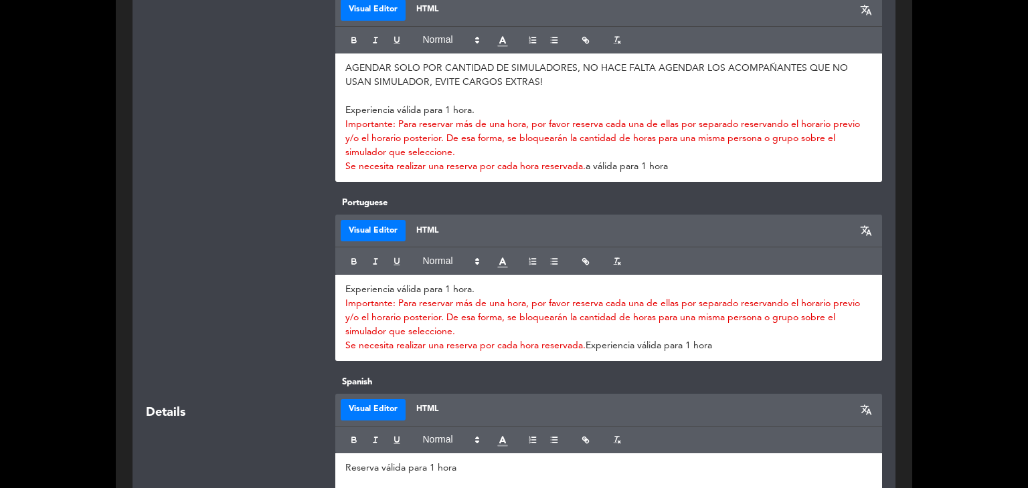
scroll to position [825, 0]
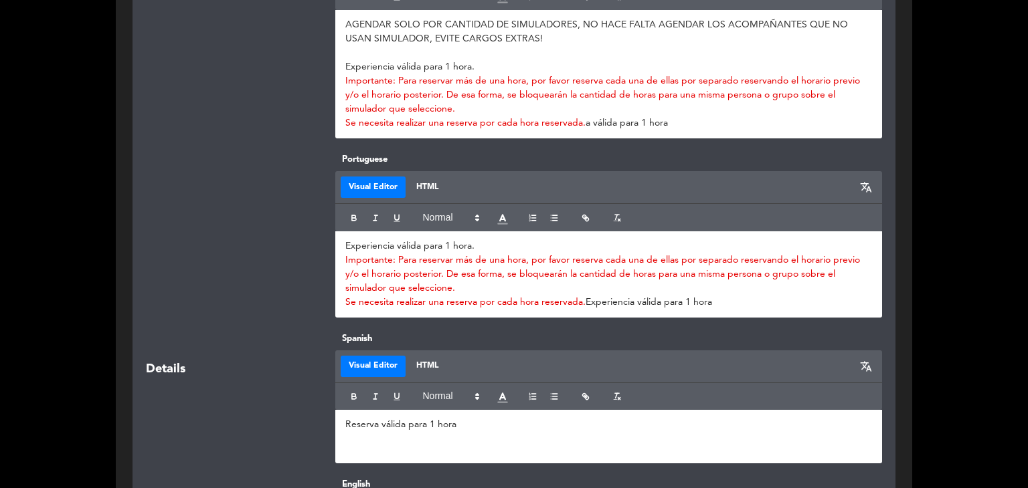
click at [343, 239] on div "Experiencia válida para 1 hora. Importante: Para reservar más de una hora, por …" at bounding box center [608, 274] width 547 height 86
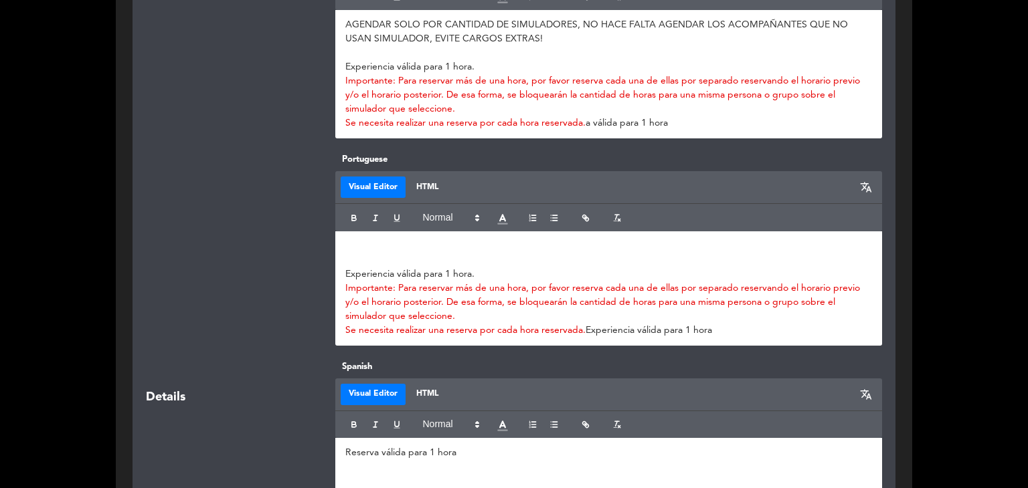
click at [351, 239] on p at bounding box center [608, 246] width 527 height 14
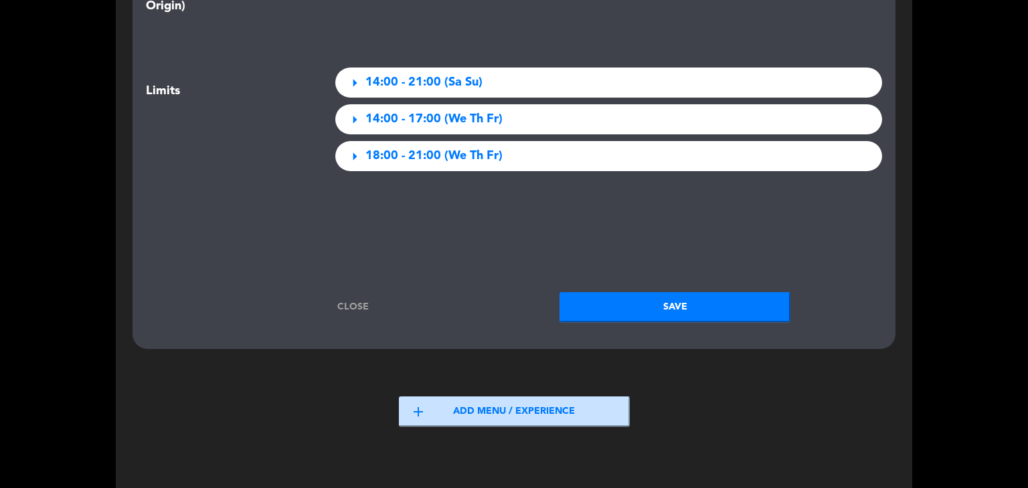
scroll to position [2163, 0]
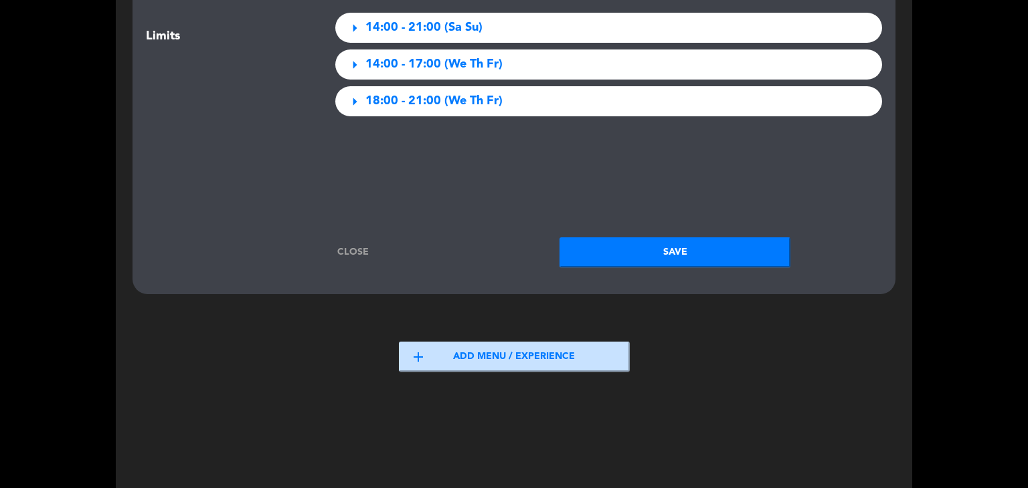
click at [675, 260] on button "Save" at bounding box center [674, 252] width 231 height 30
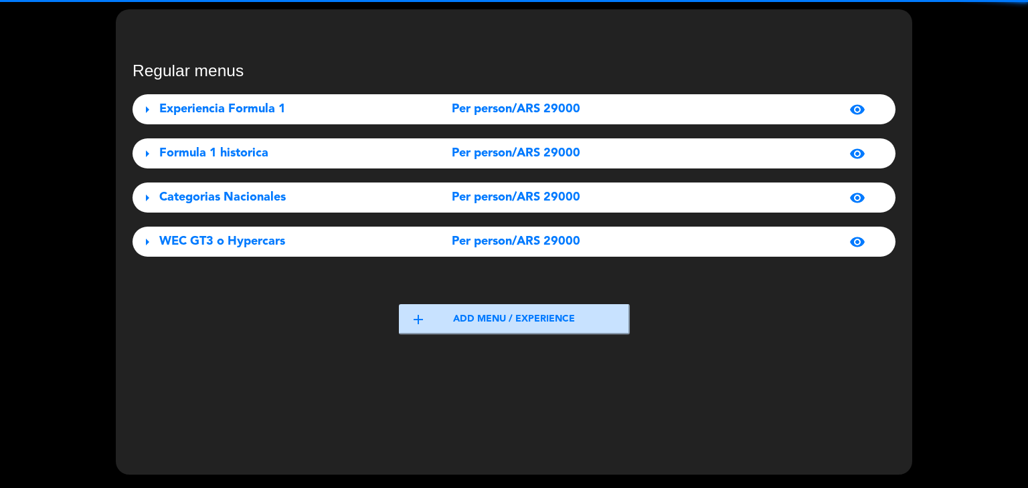
scroll to position [54, 0]
